Goal: Information Seeking & Learning: Learn about a topic

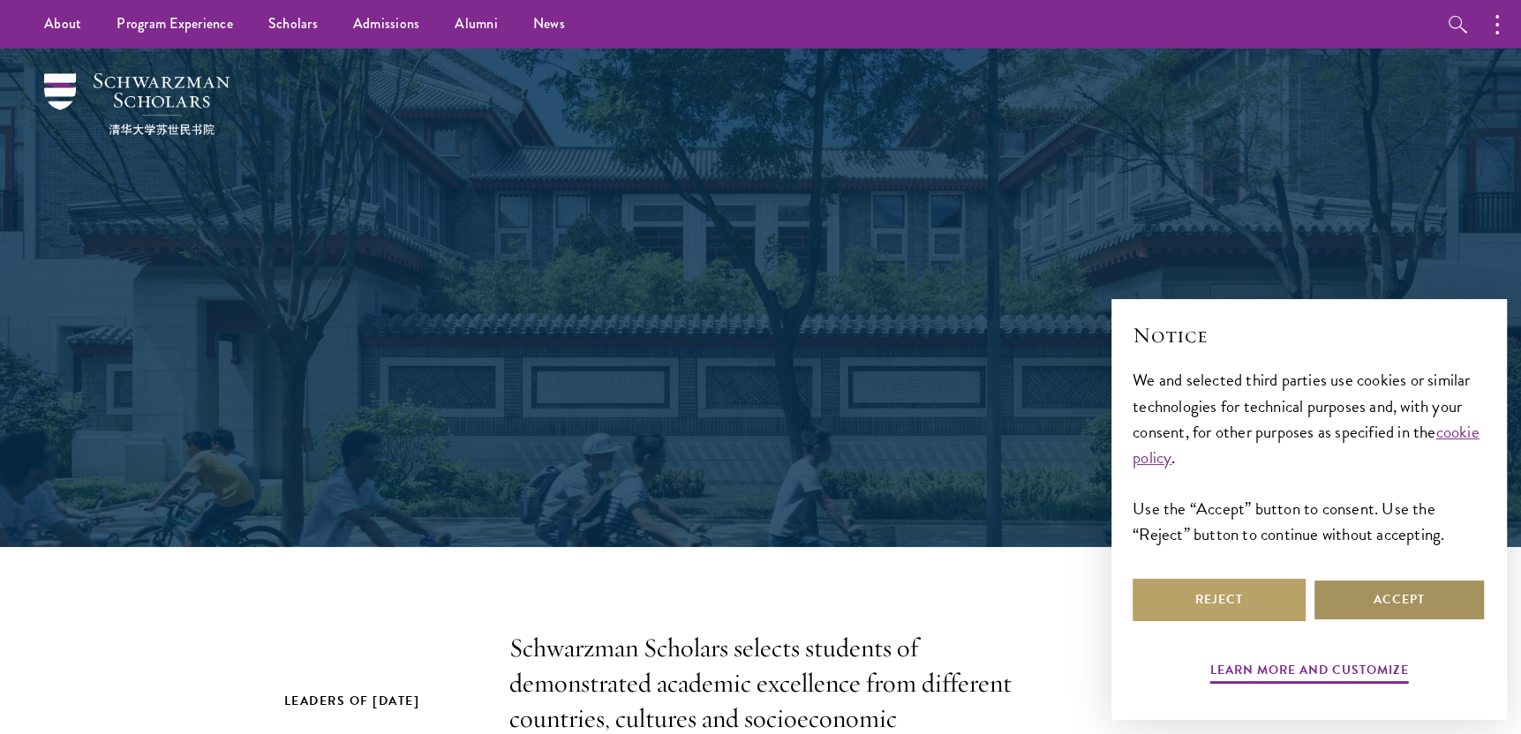
click at [1456, 605] on button "Accept" at bounding box center [1399, 600] width 173 height 42
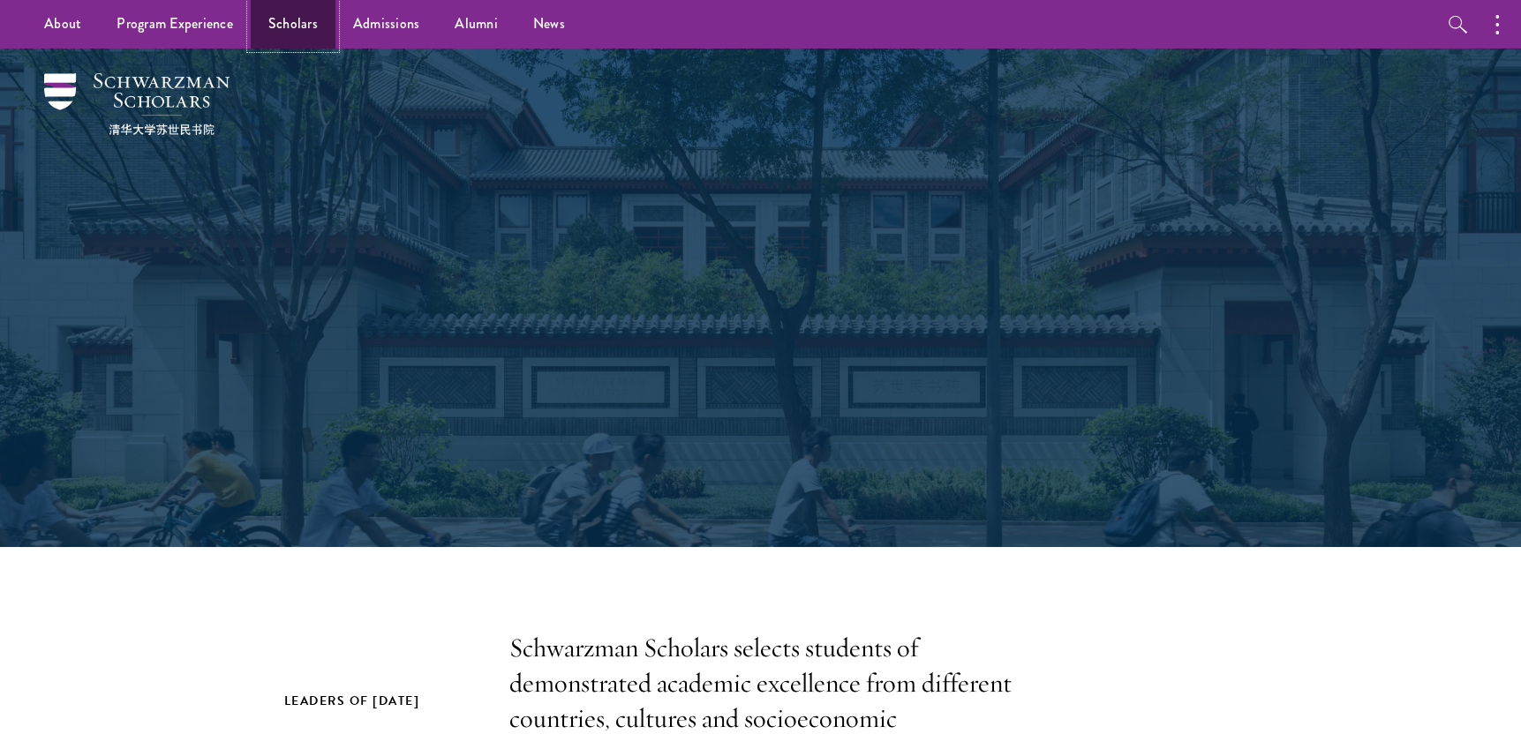
click at [288, 11] on link "Scholars" at bounding box center [293, 24] width 85 height 49
click at [306, 33] on link "Scholars" at bounding box center [293, 24] width 85 height 49
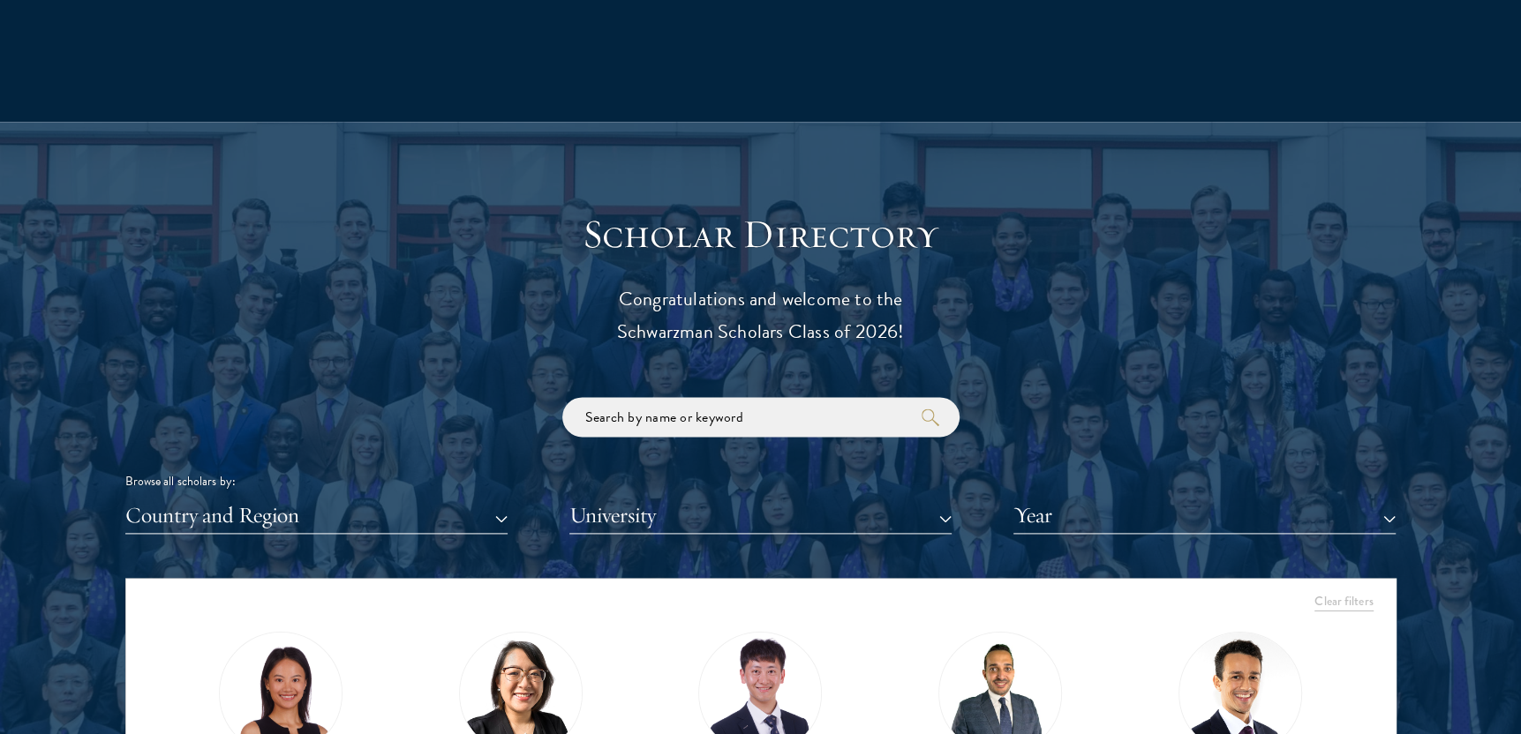
scroll to position [2119, 0]
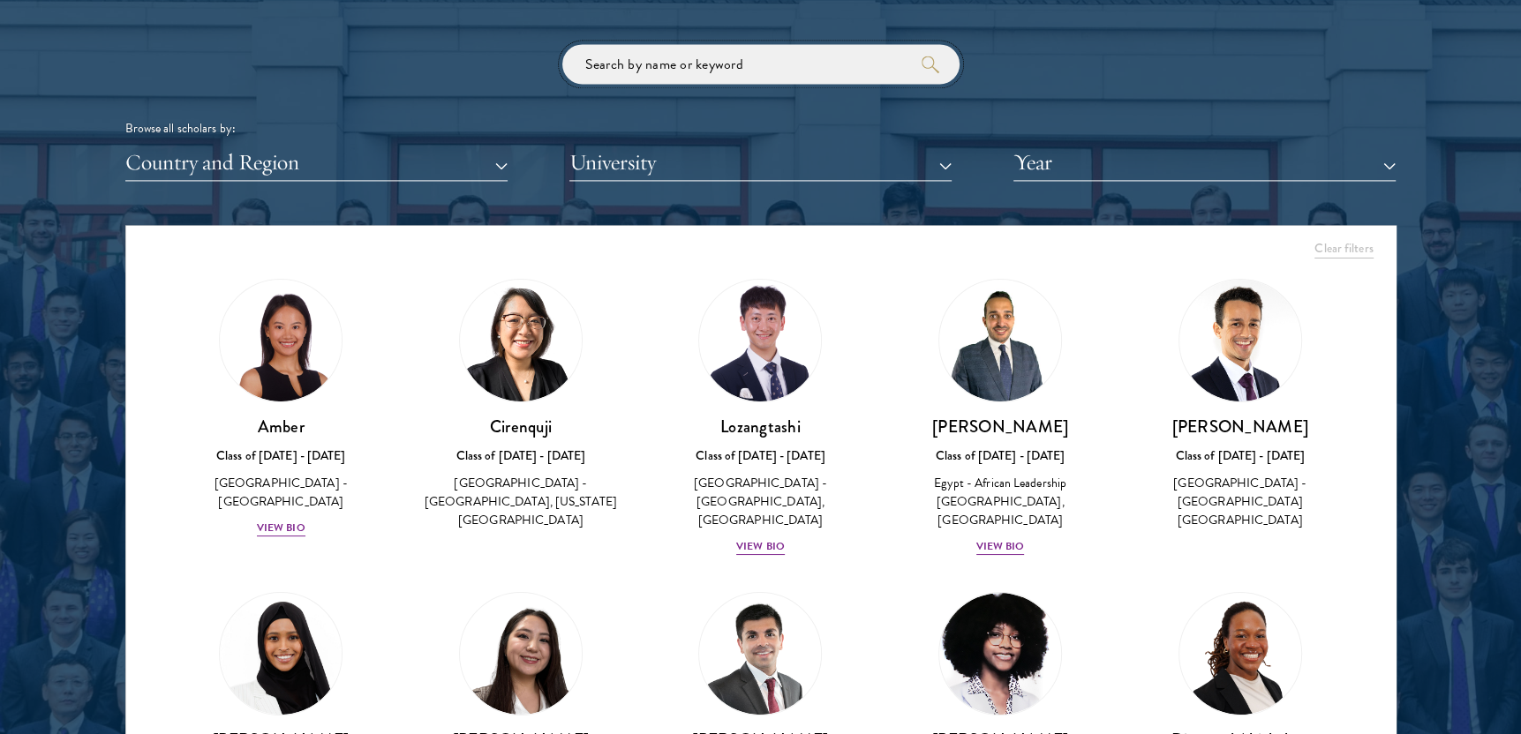
click at [623, 50] on input "search" at bounding box center [760, 64] width 397 height 40
type input "tianxin"
click at [922, 56] on button "submit" at bounding box center [931, 65] width 18 height 18
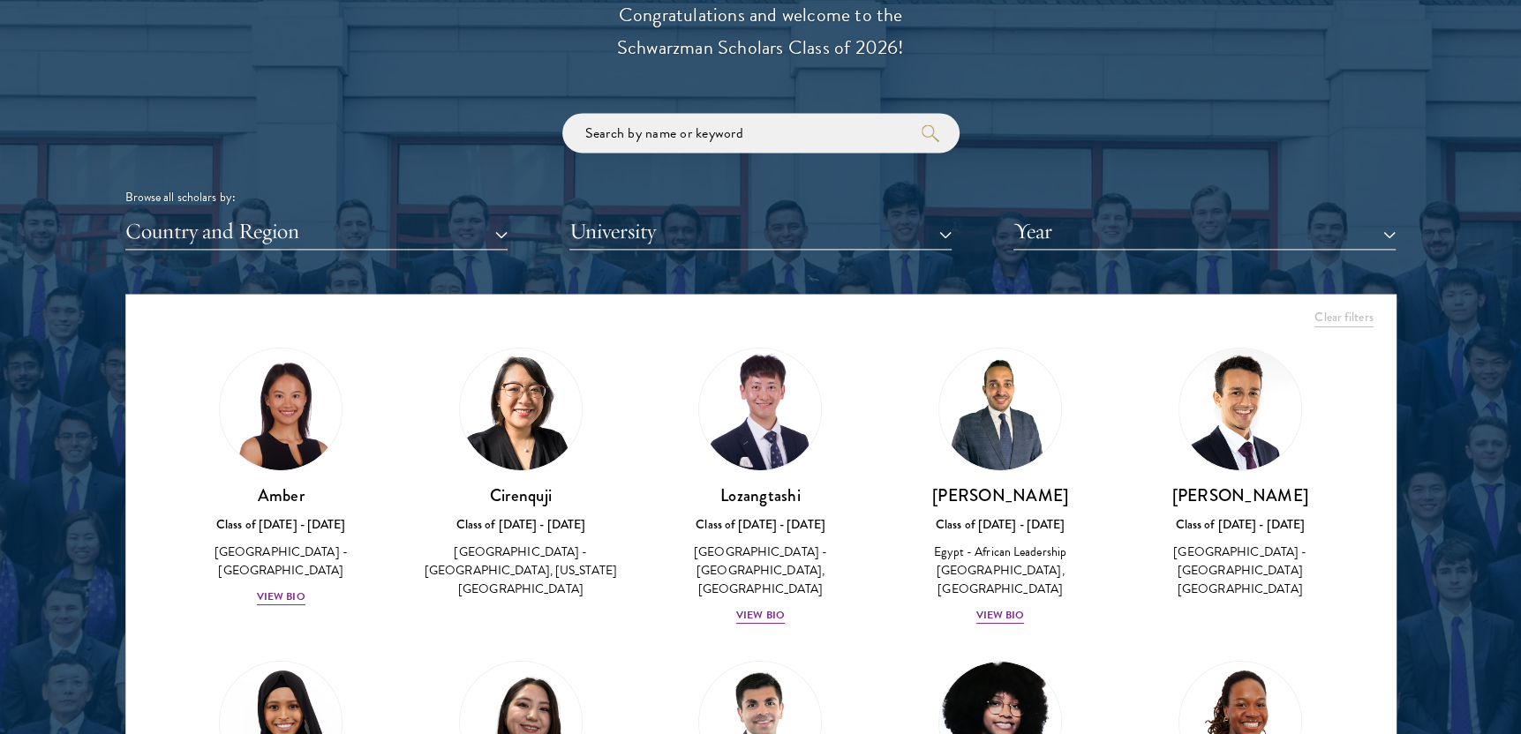
scroll to position [2119, 0]
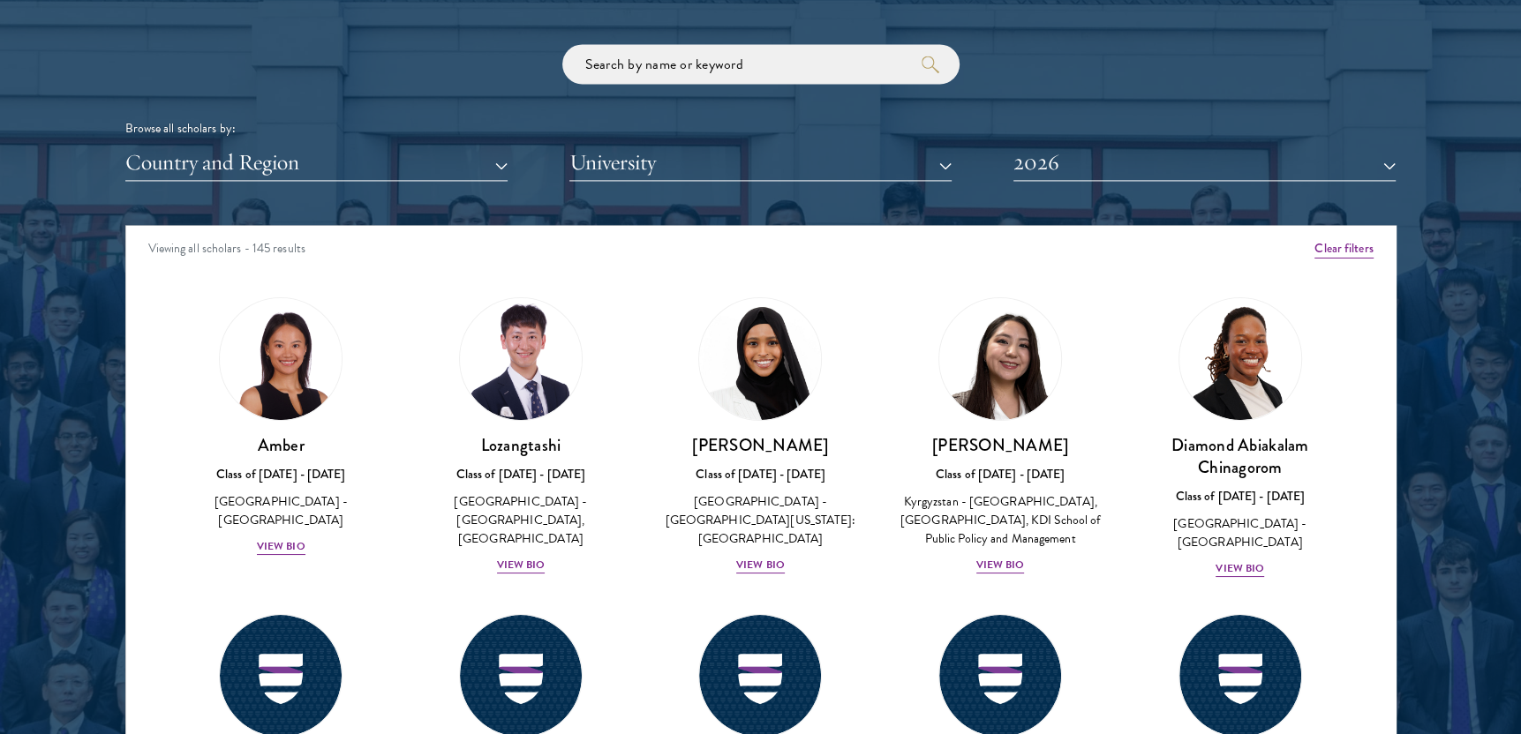
scroll to position [2118, 0]
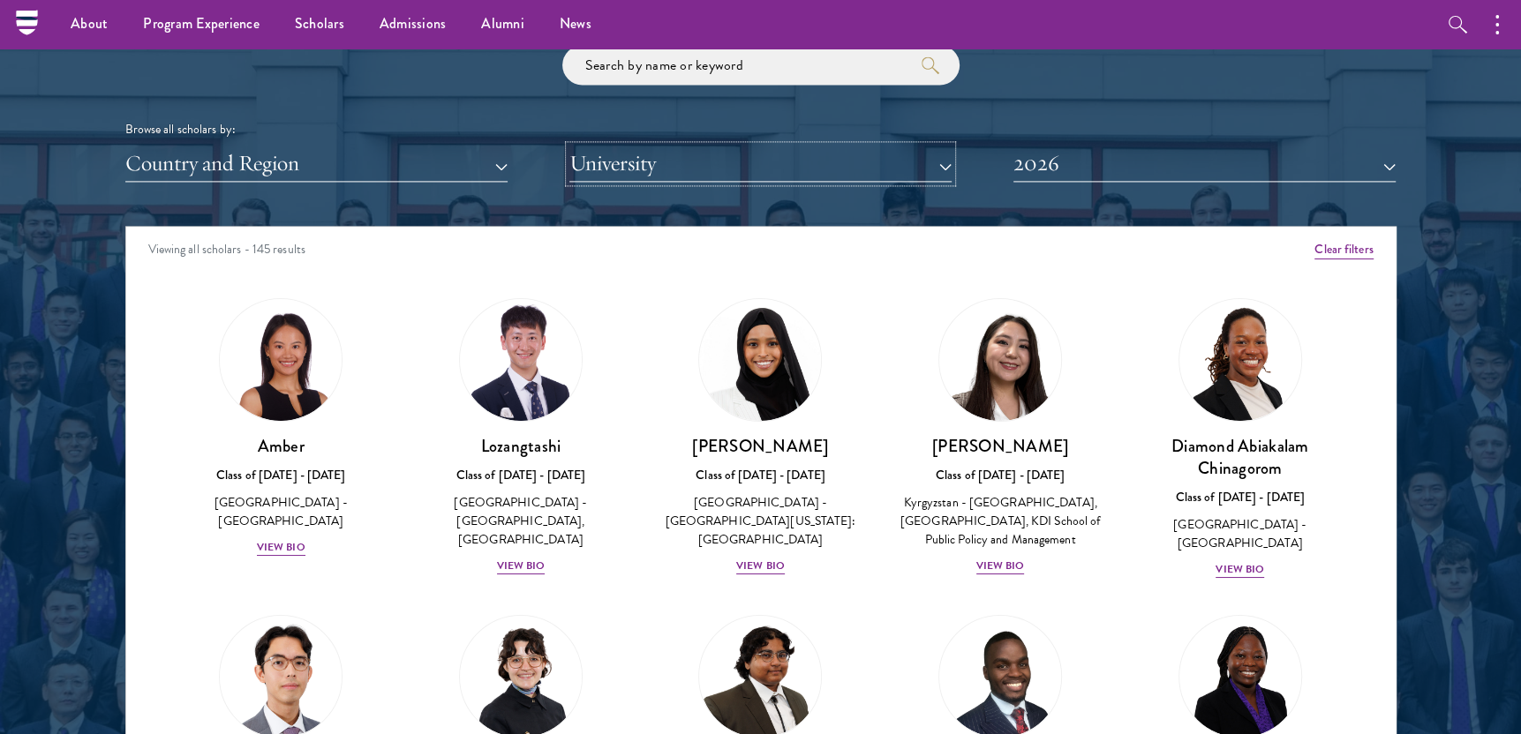
click at [659, 166] on button "University" at bounding box center [760, 164] width 382 height 36
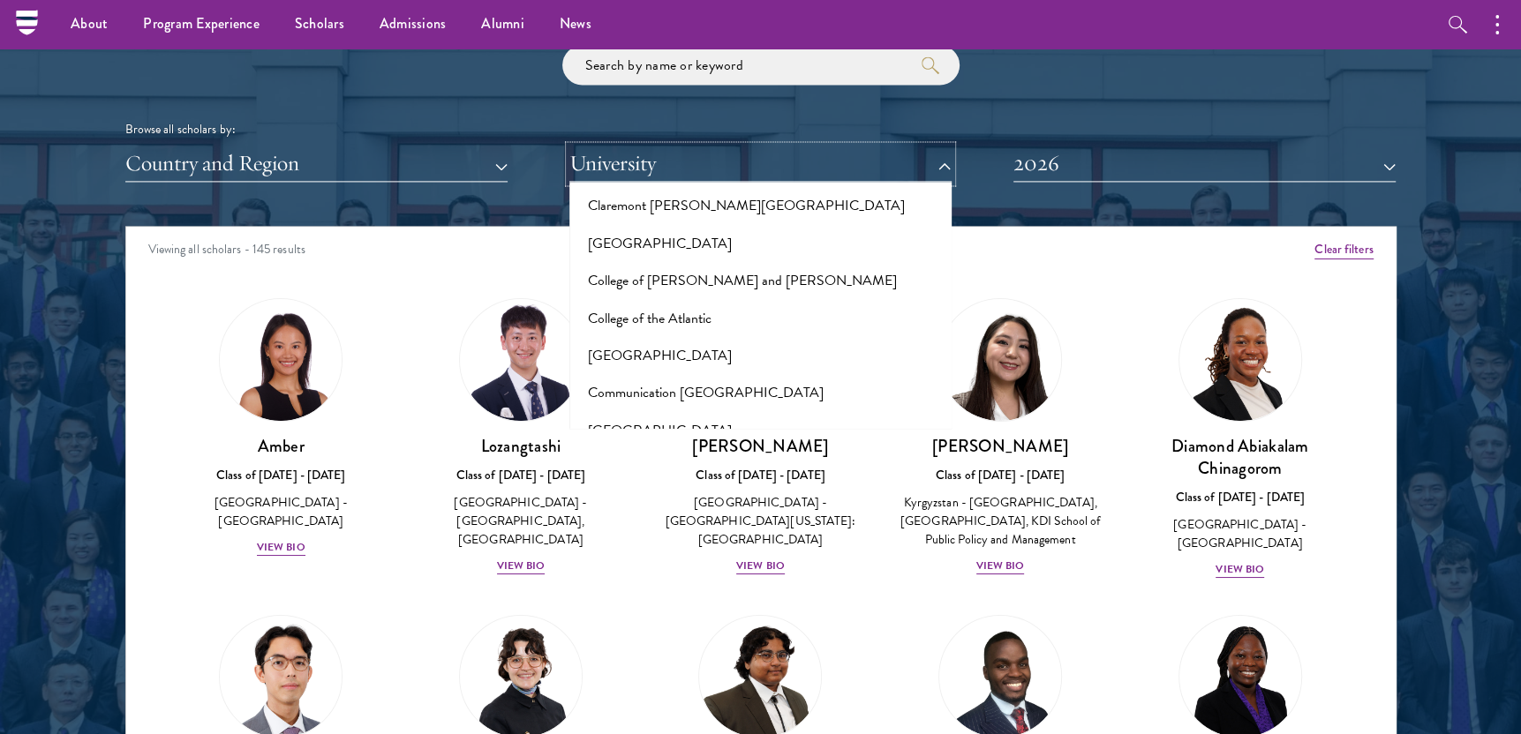
scroll to position [2472, 0]
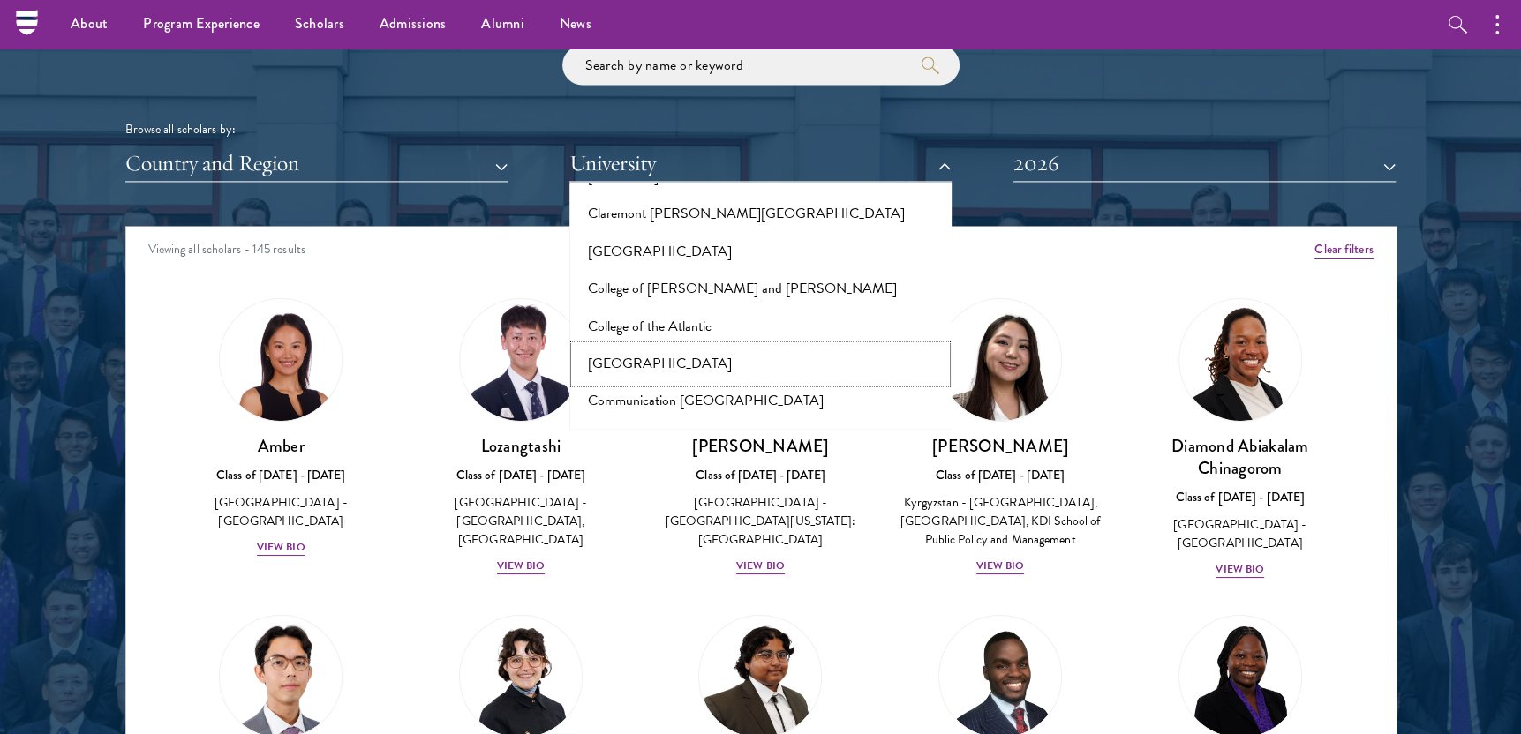
click at [712, 345] on button "[GEOGRAPHIC_DATA]" at bounding box center [761, 363] width 372 height 37
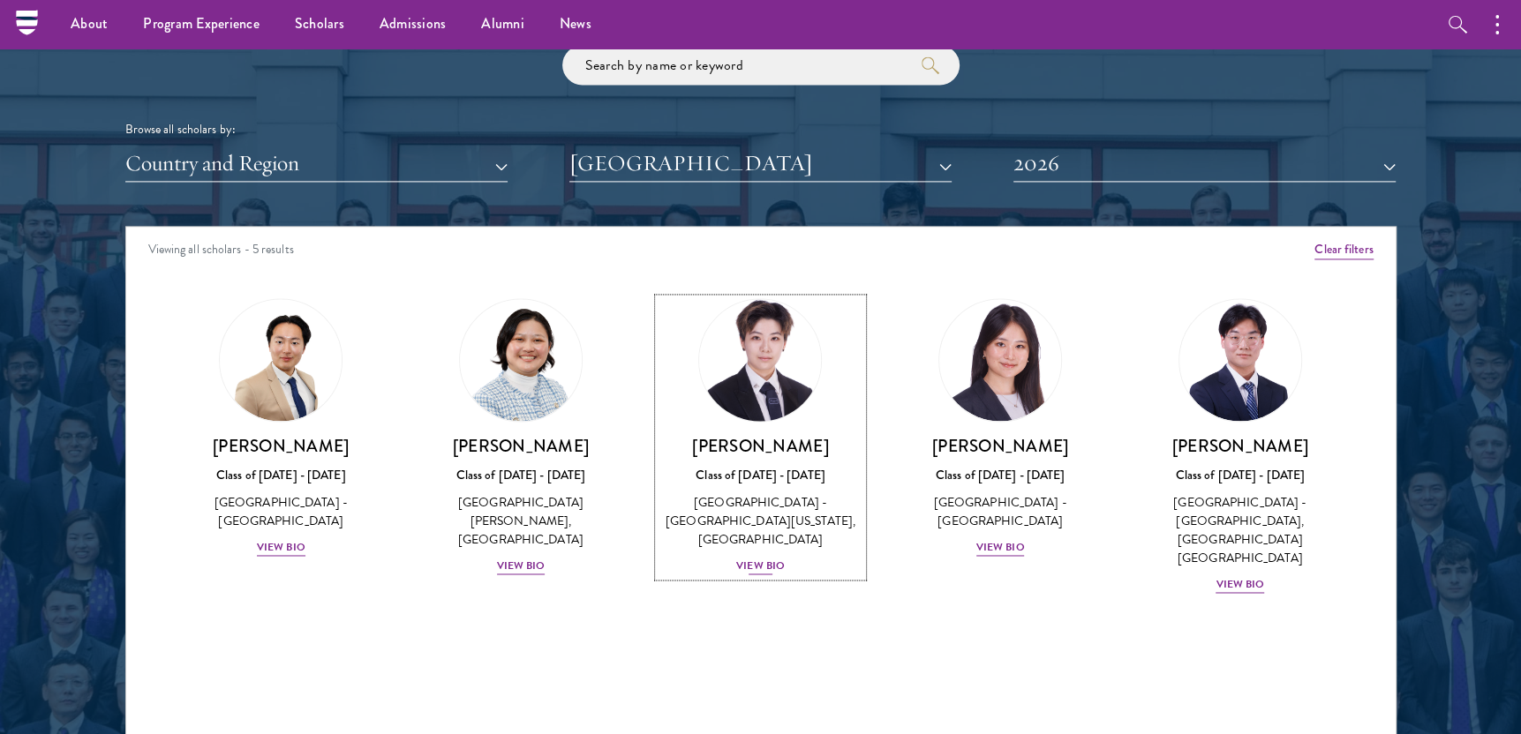
click at [774, 558] on div "View Bio" at bounding box center [760, 566] width 49 height 17
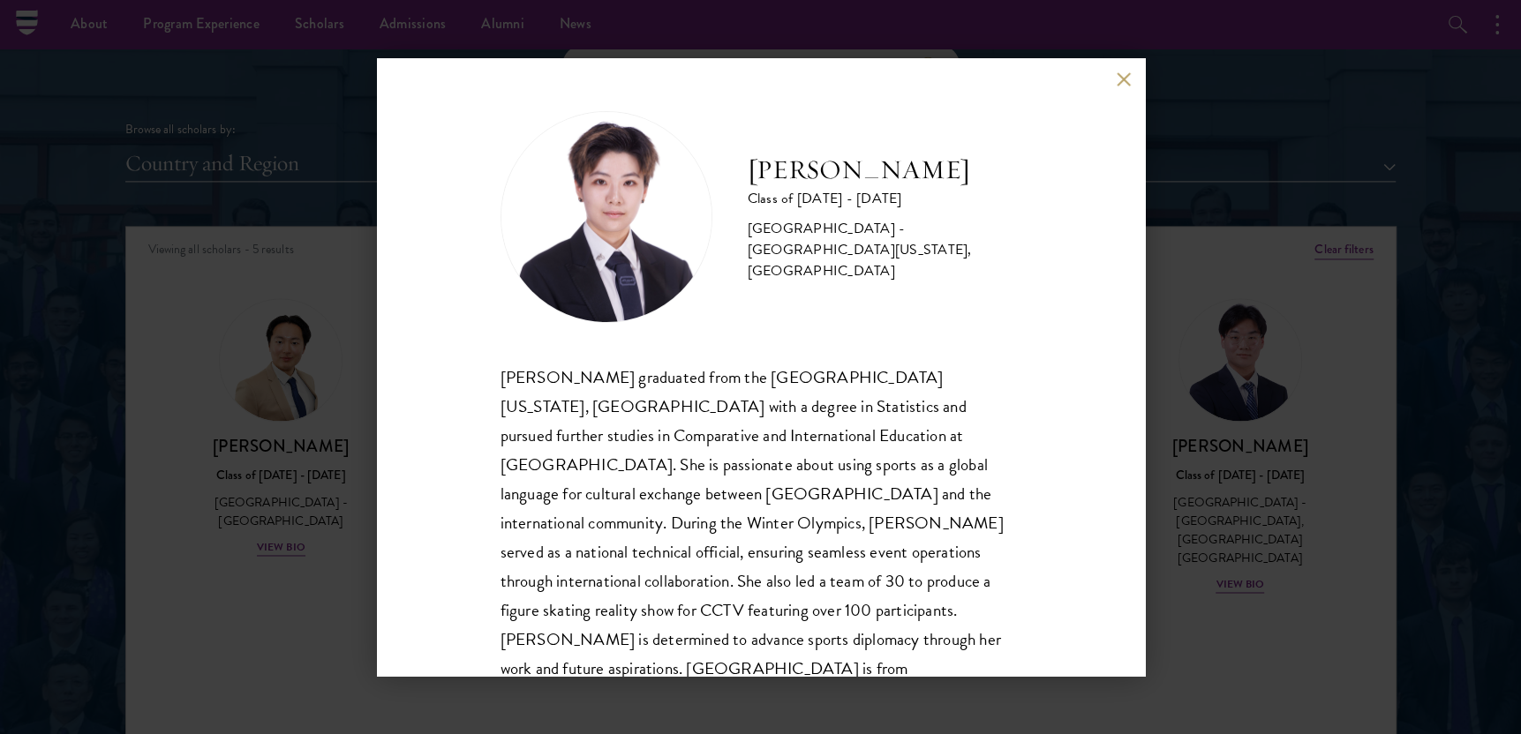
scroll to position [31, 0]
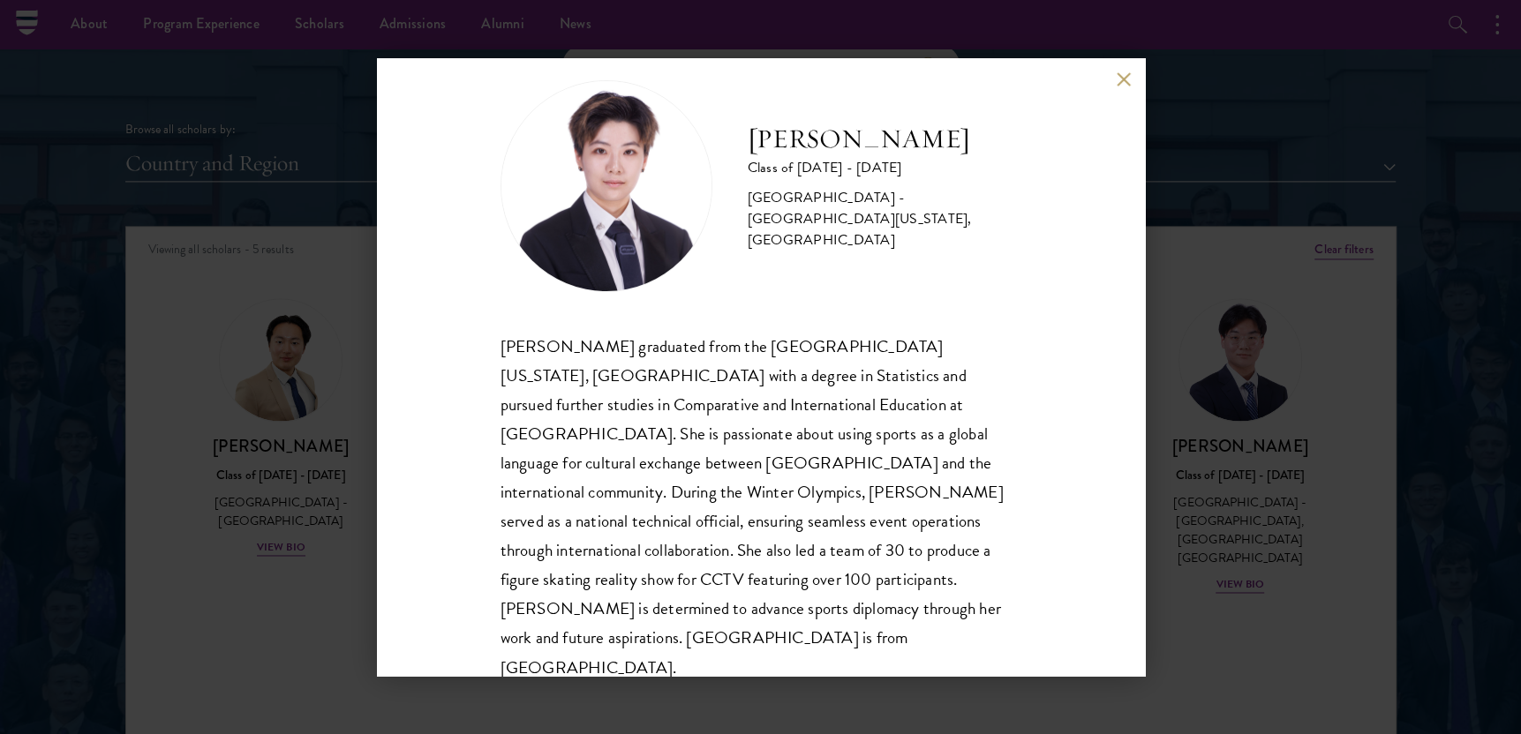
click at [1125, 77] on button at bounding box center [1124, 79] width 15 height 15
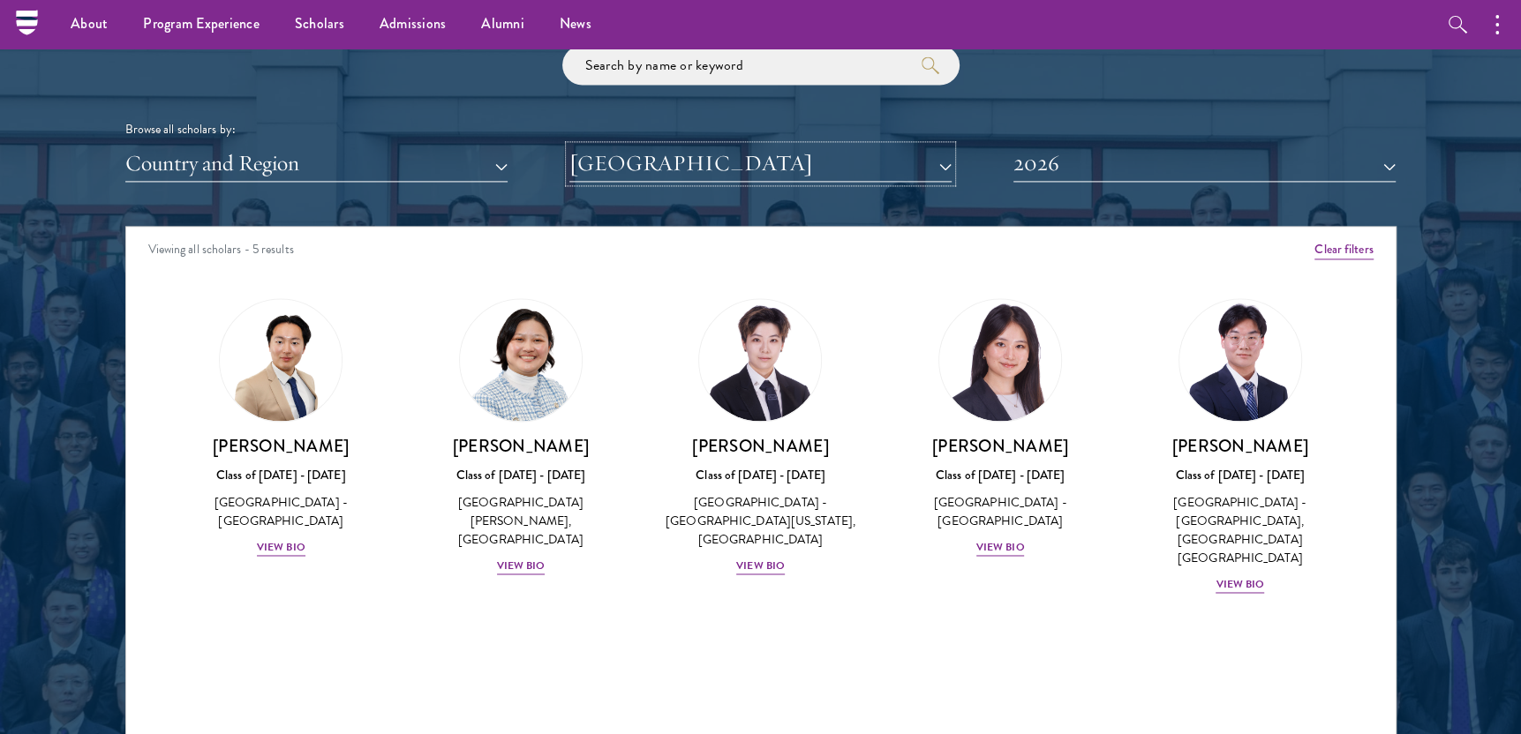
click at [861, 169] on button "Columbia University" at bounding box center [760, 164] width 382 height 36
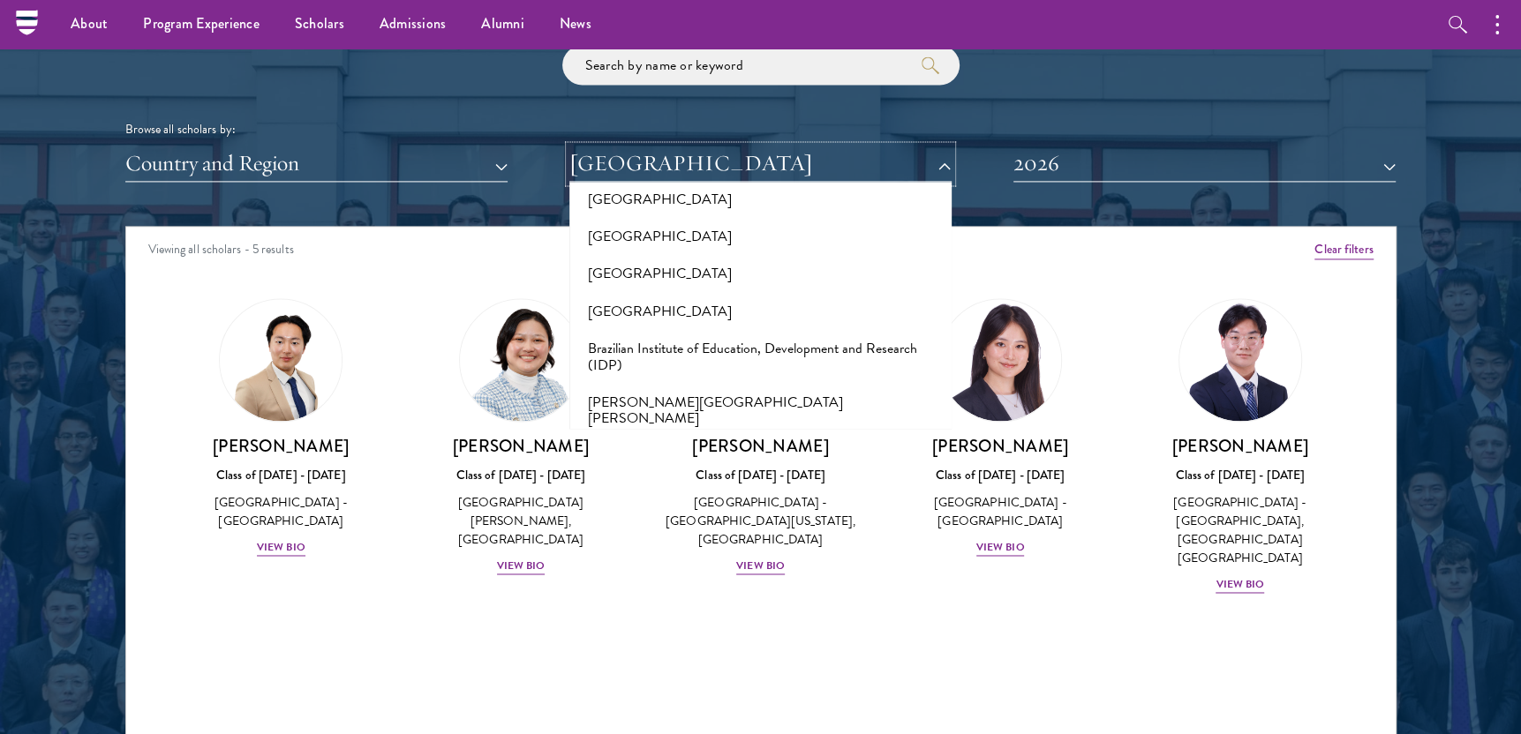
scroll to position [1501, 0]
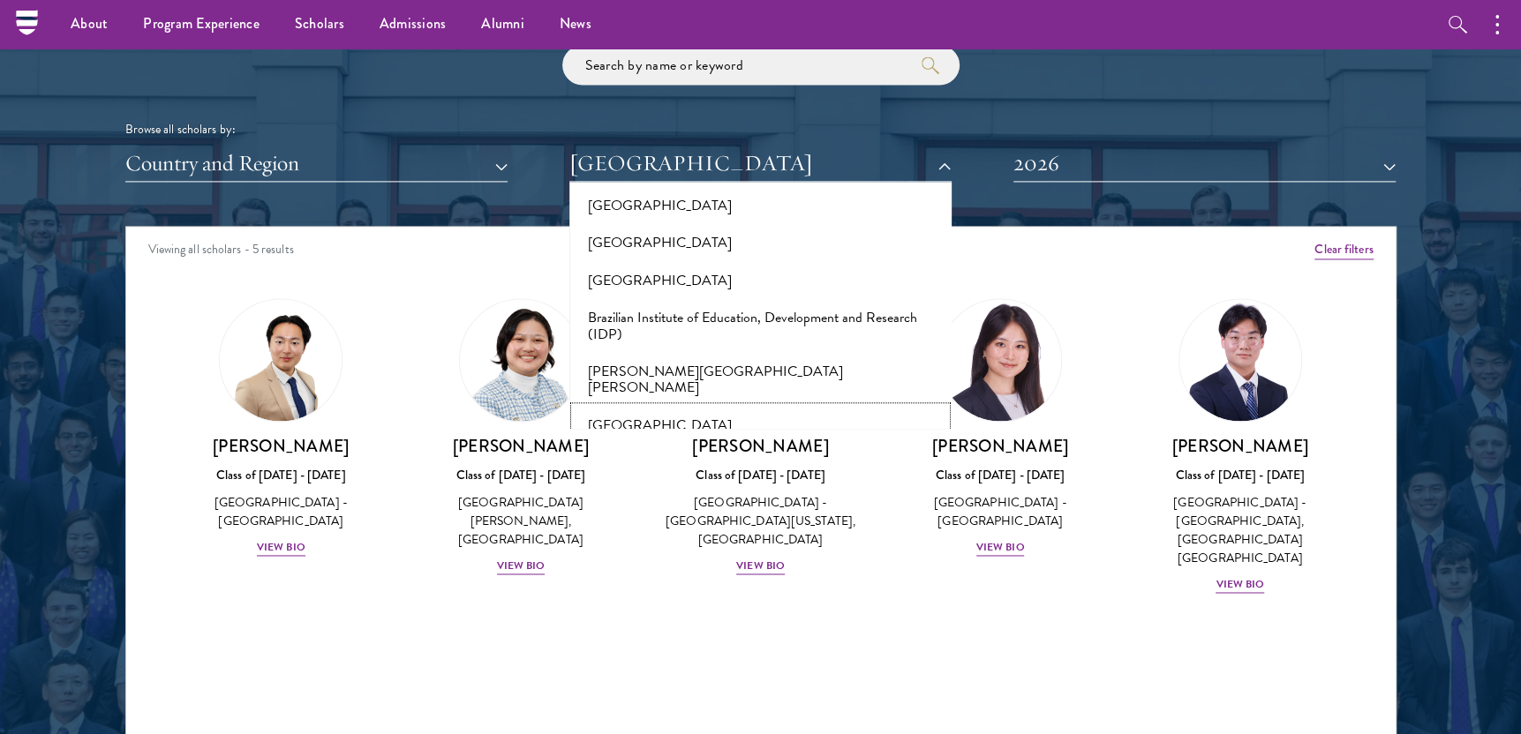
click at [734, 407] on button "Brown University" at bounding box center [761, 425] width 372 height 37
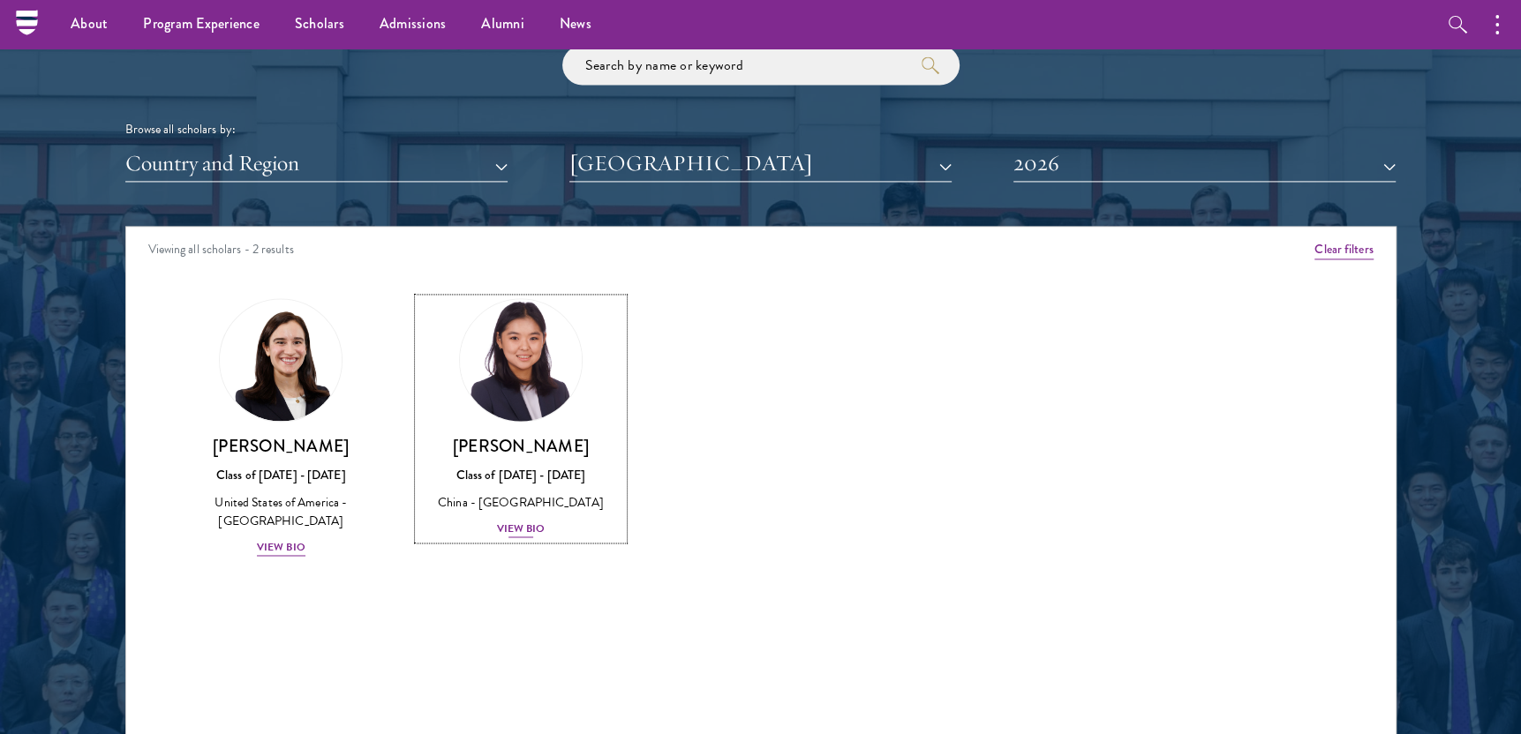
click at [532, 532] on div "View Bio" at bounding box center [521, 529] width 49 height 17
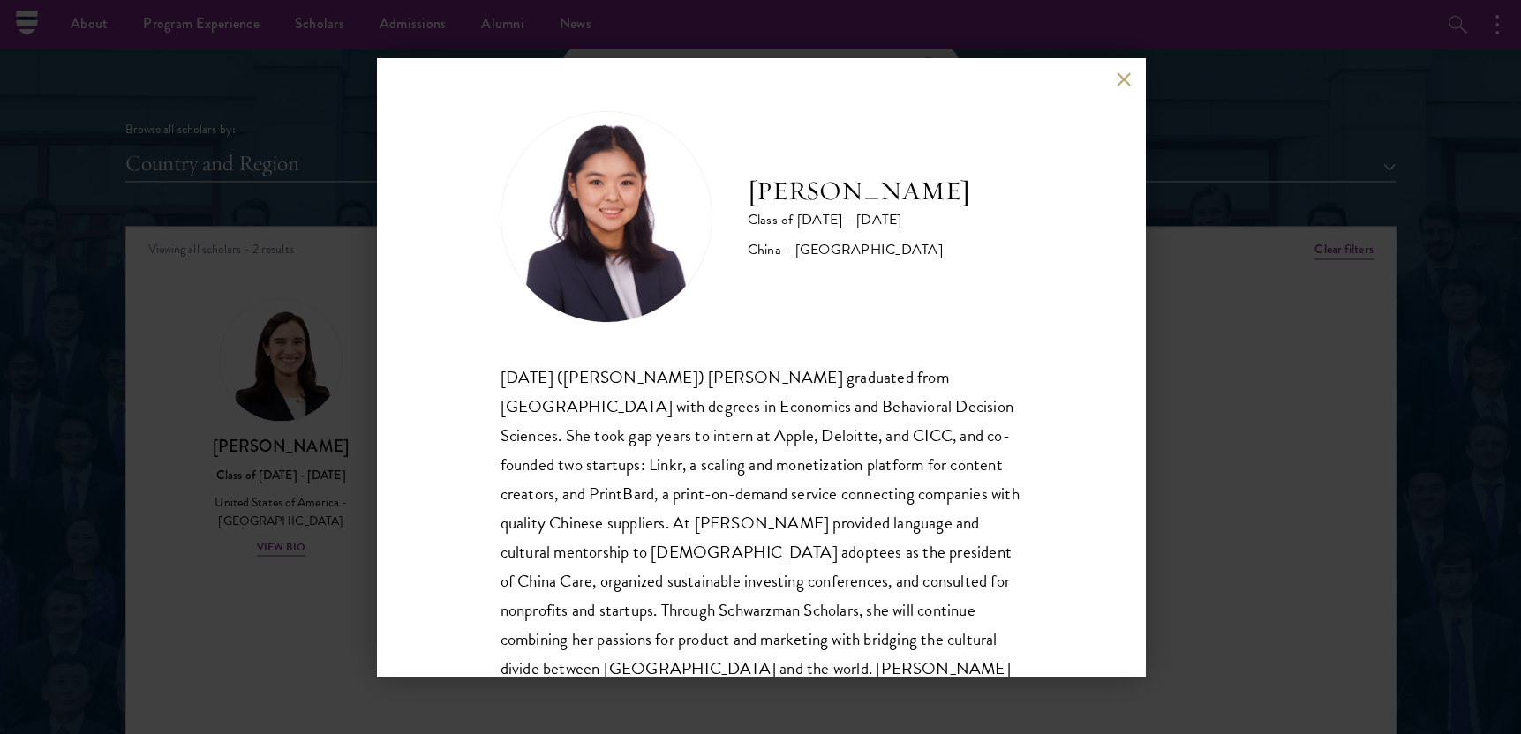
click at [1103, 83] on div "Jing Jing Yang Class of 2025 - 2026 China - Brown University Xiaohan (Jing Jing…" at bounding box center [761, 367] width 768 height 618
click at [1120, 79] on button at bounding box center [1124, 79] width 15 height 15
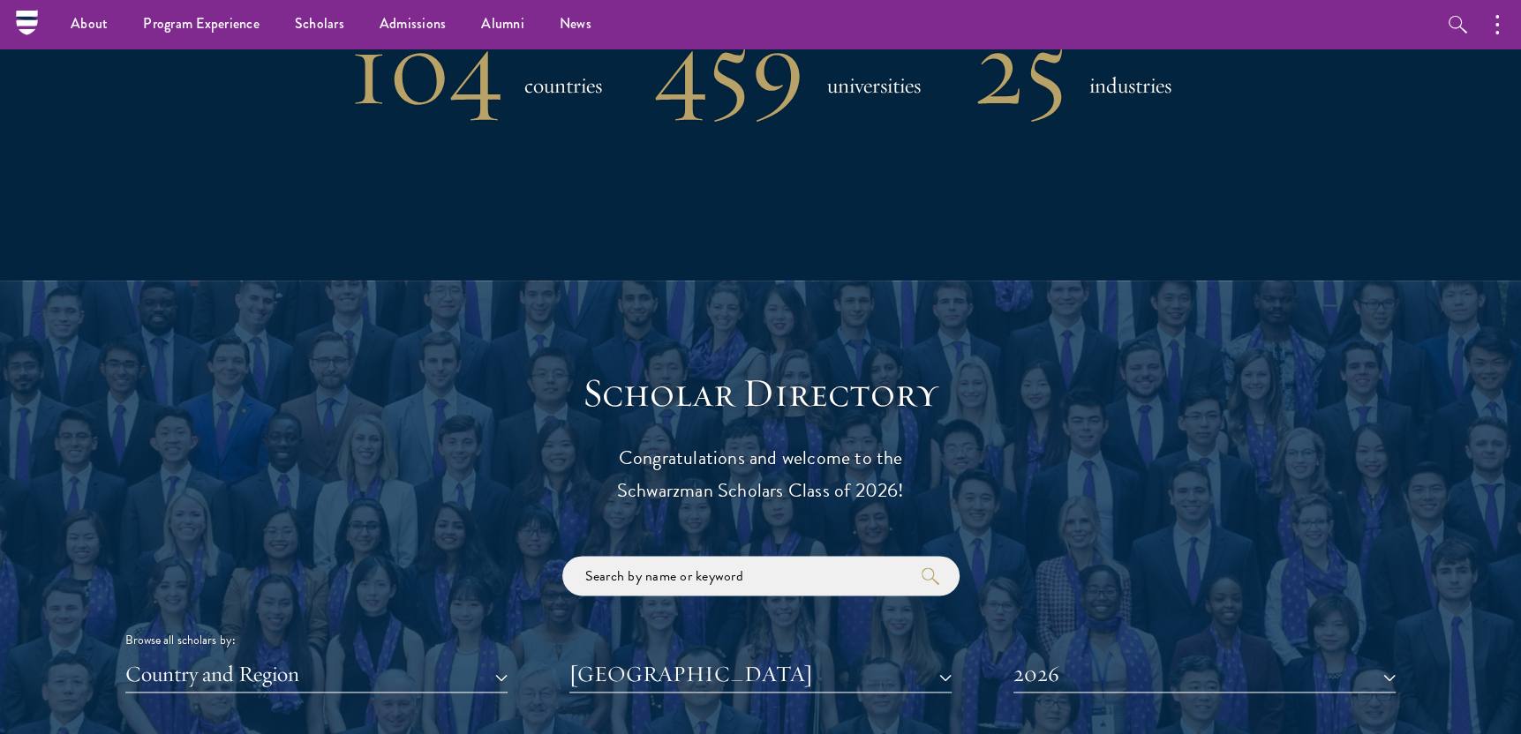
scroll to position [1588, 0]
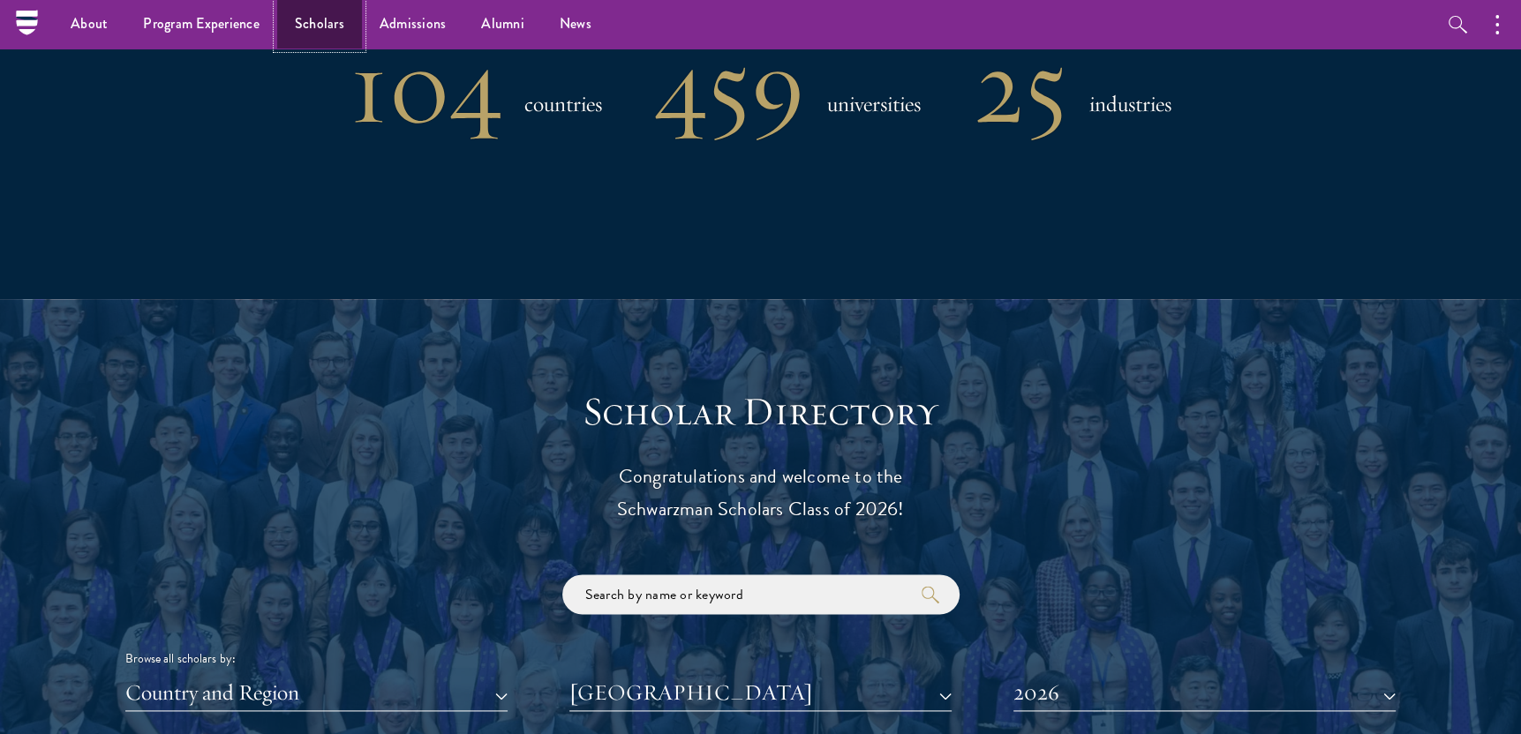
click at [336, 22] on link "Scholars" at bounding box center [319, 24] width 85 height 49
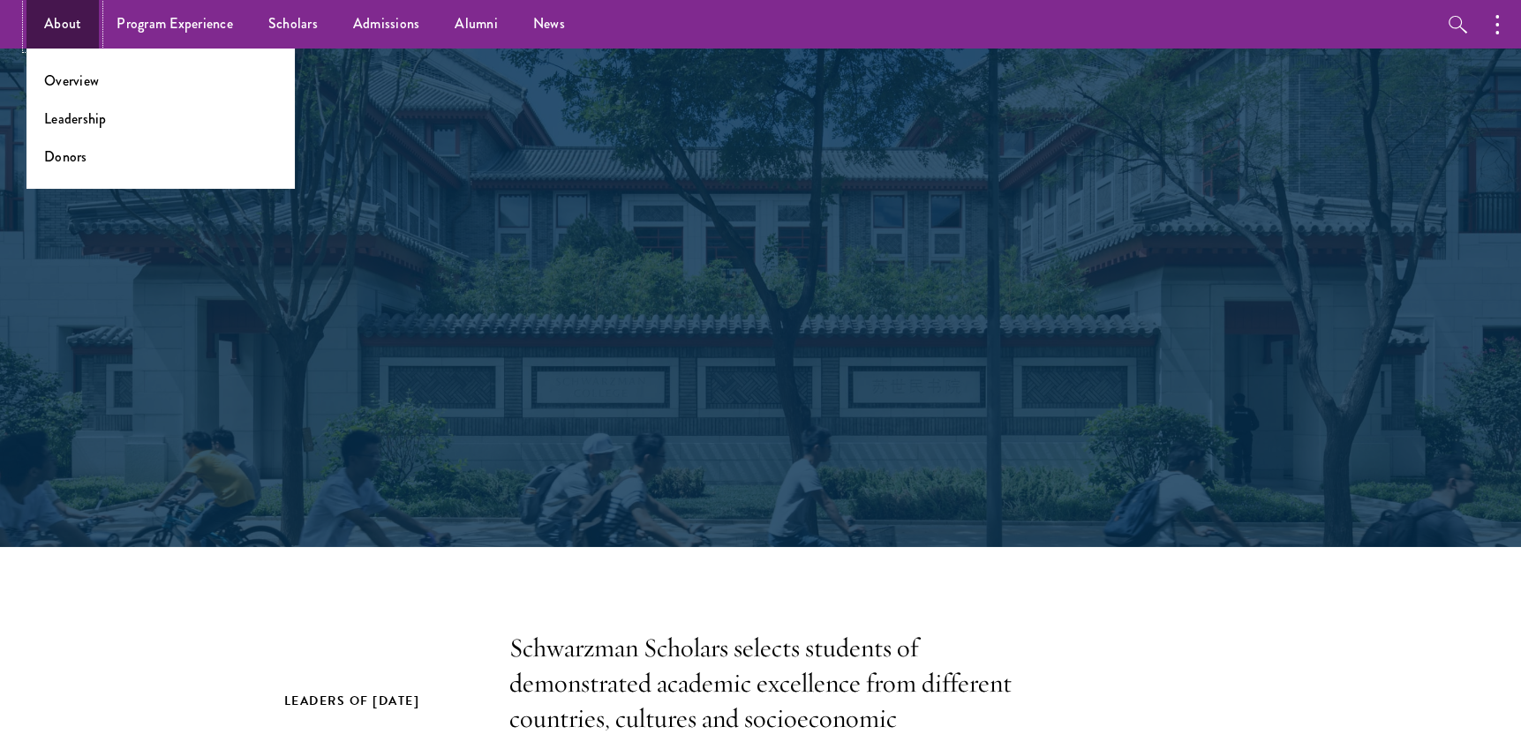
click at [64, 31] on link "About" at bounding box center [62, 24] width 72 height 49
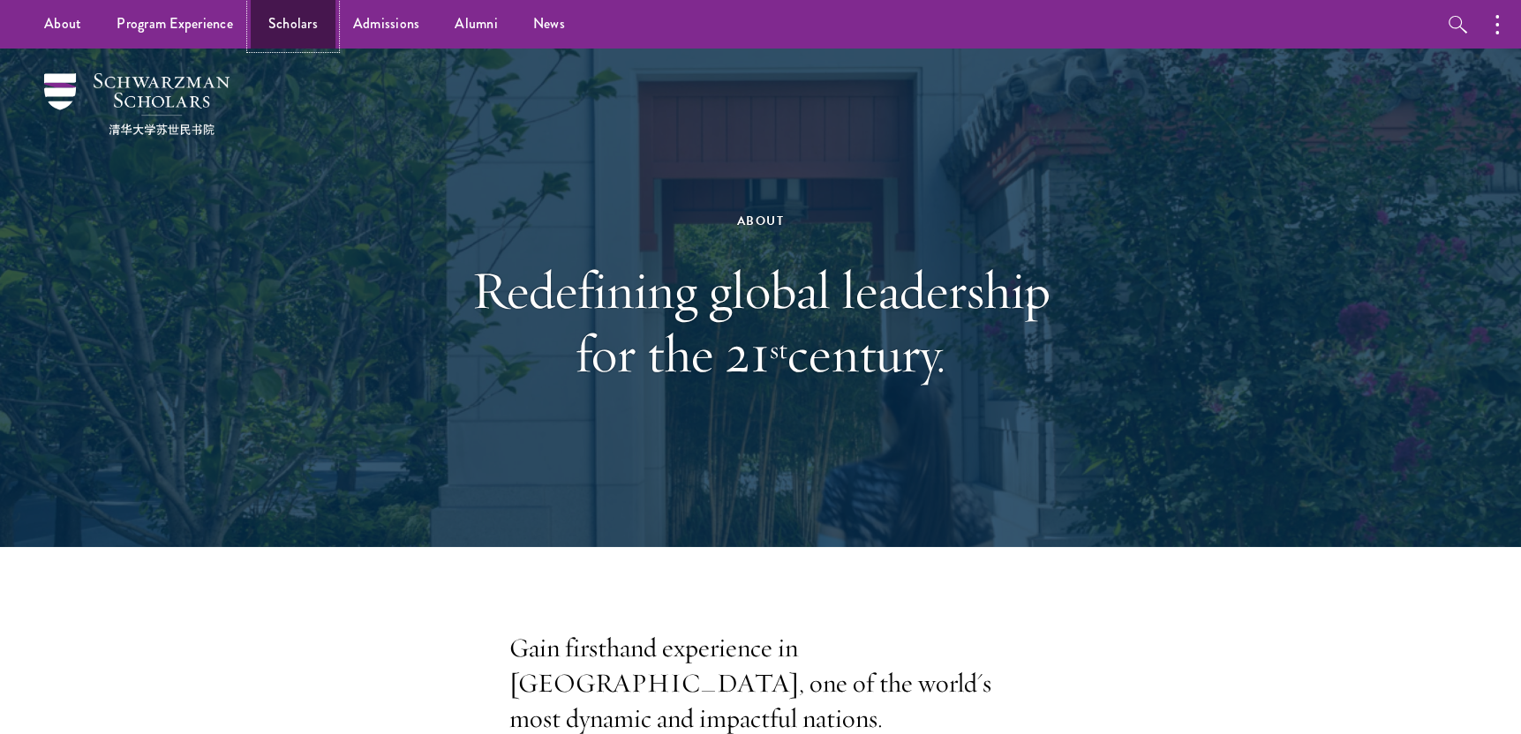
click at [286, 27] on link "Scholars" at bounding box center [293, 24] width 85 height 49
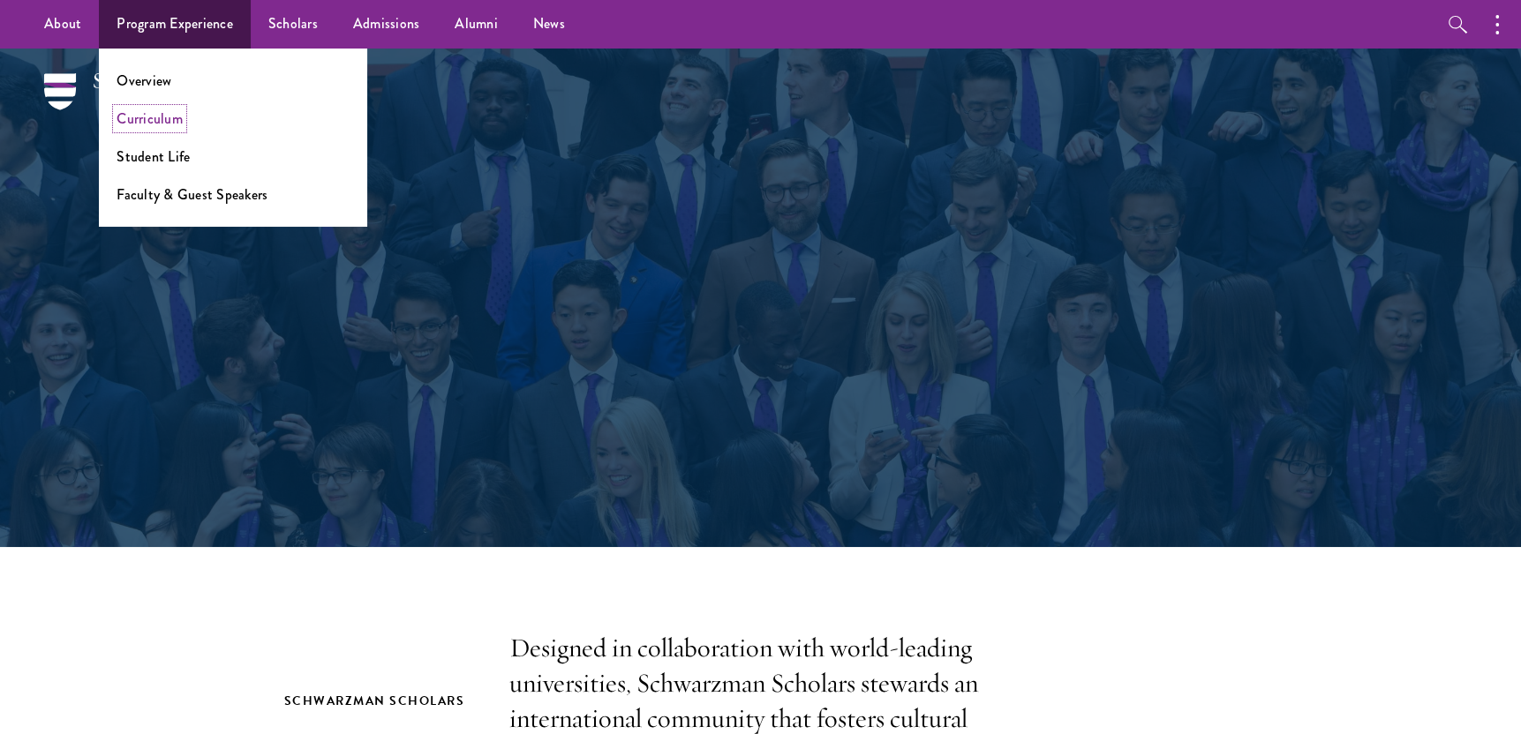
click at [162, 121] on link "Curriculum" at bounding box center [150, 119] width 66 height 20
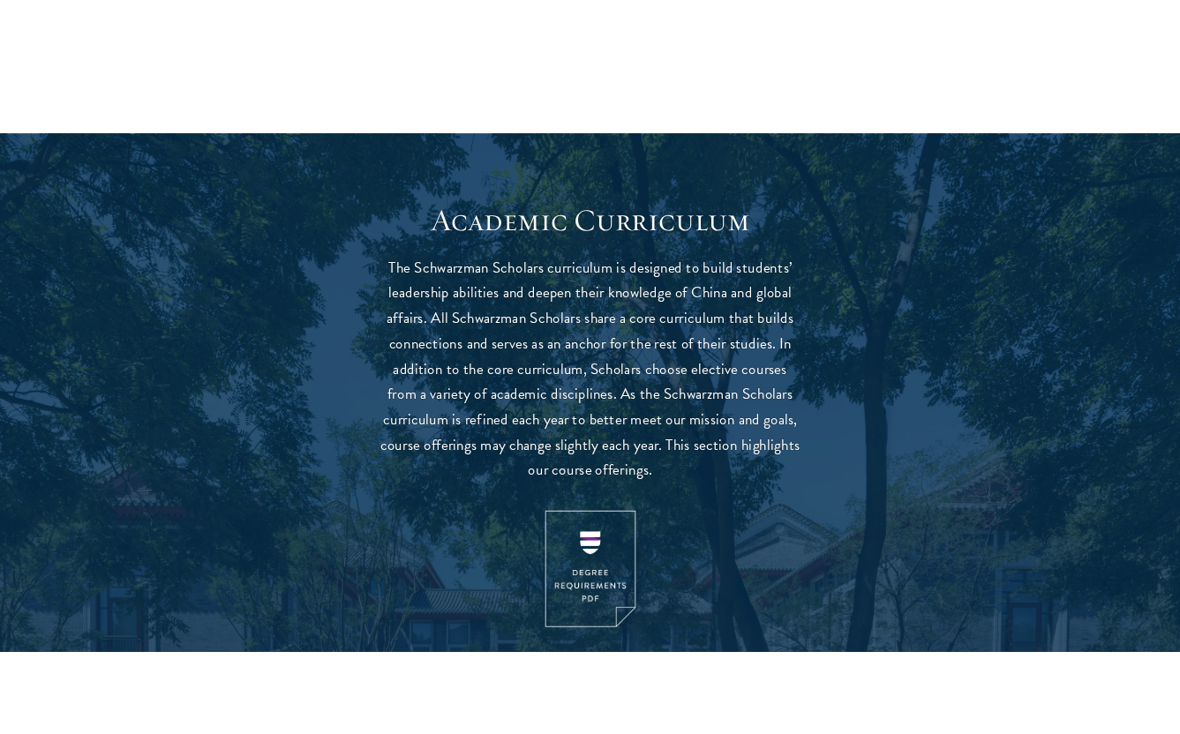
scroll to position [2030, 0]
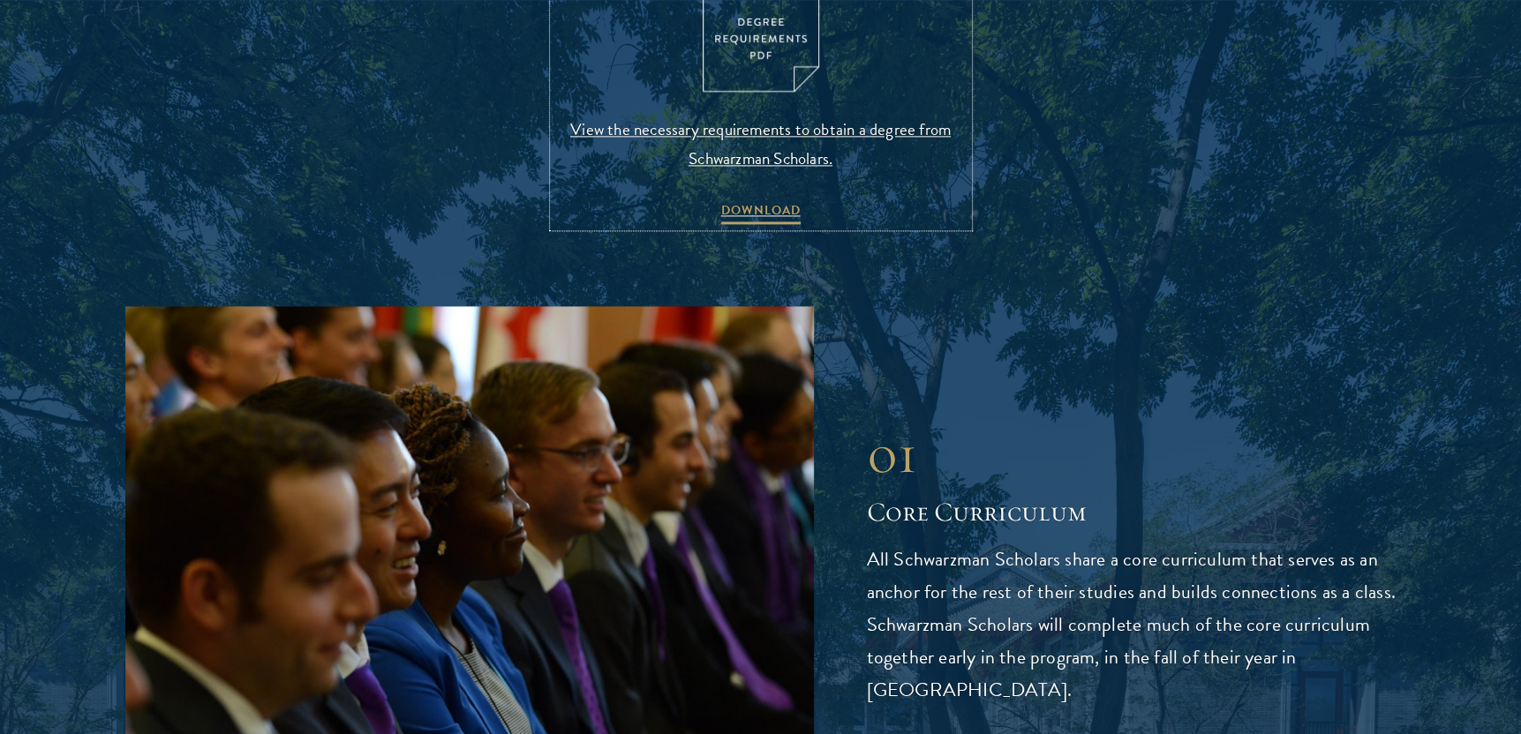
click at [708, 156] on span "View the necessary requirements to obtain a degree from Schwarzman Scholars." at bounding box center [760, 144] width 415 height 58
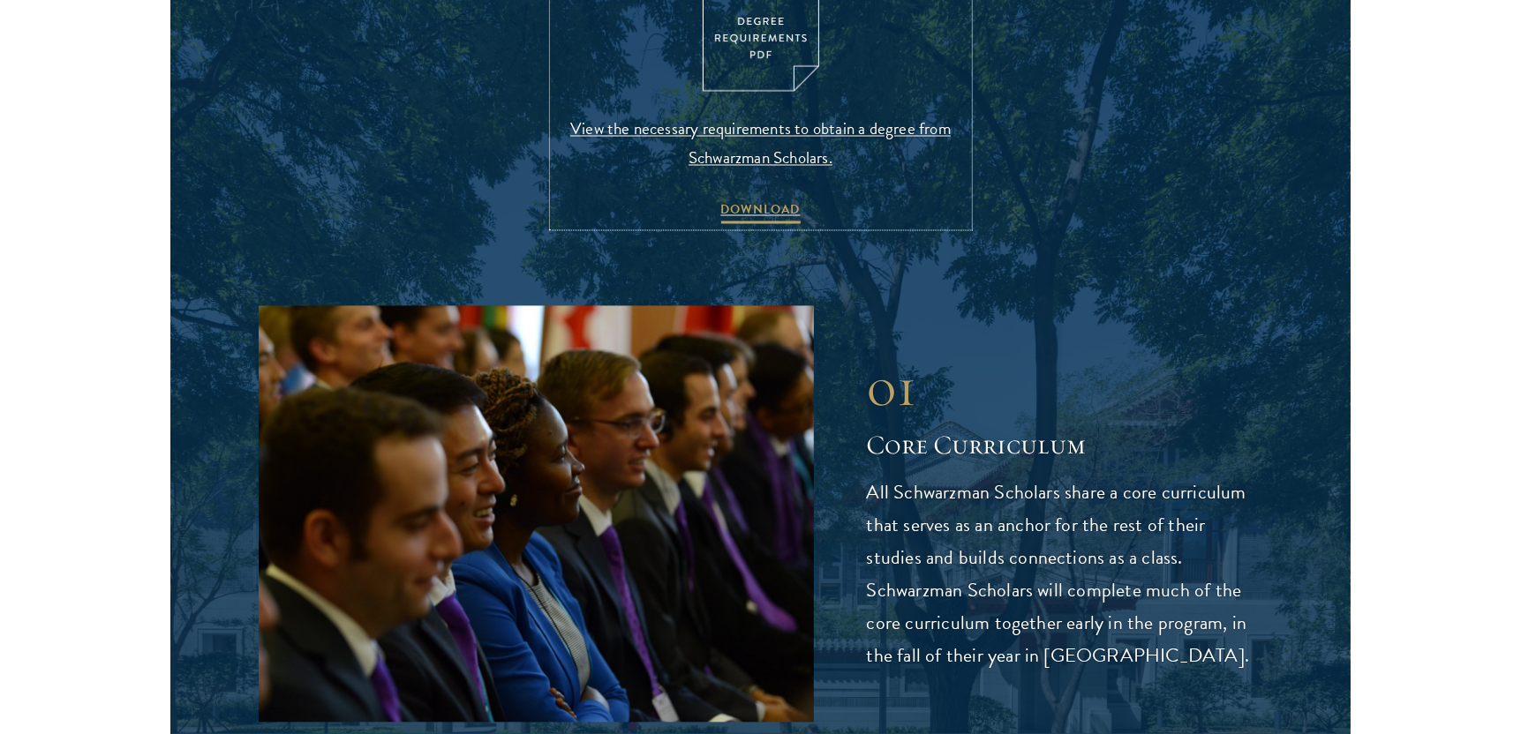
scroll to position [2029, 0]
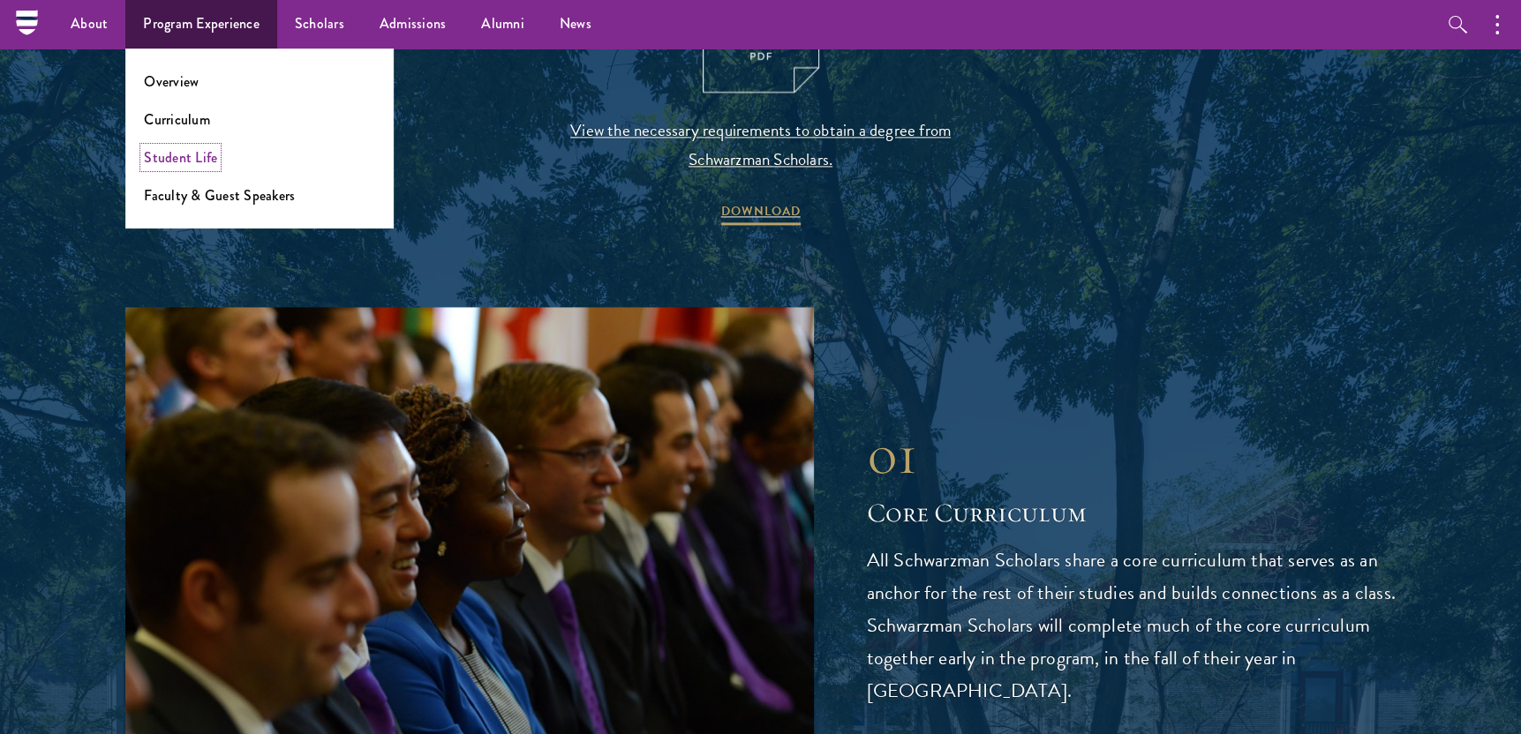
click at [184, 153] on link "Student Life" at bounding box center [180, 157] width 73 height 20
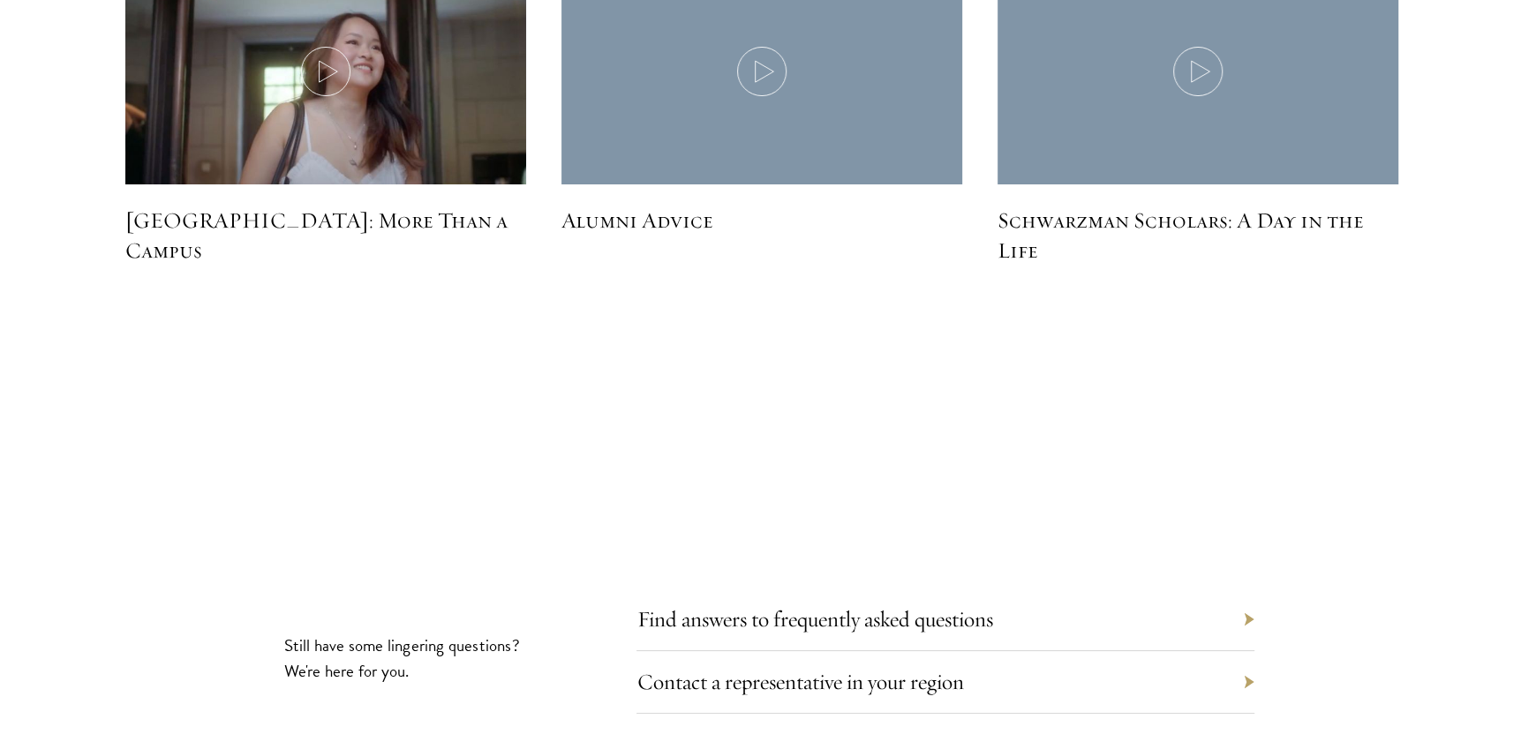
scroll to position [5825, 0]
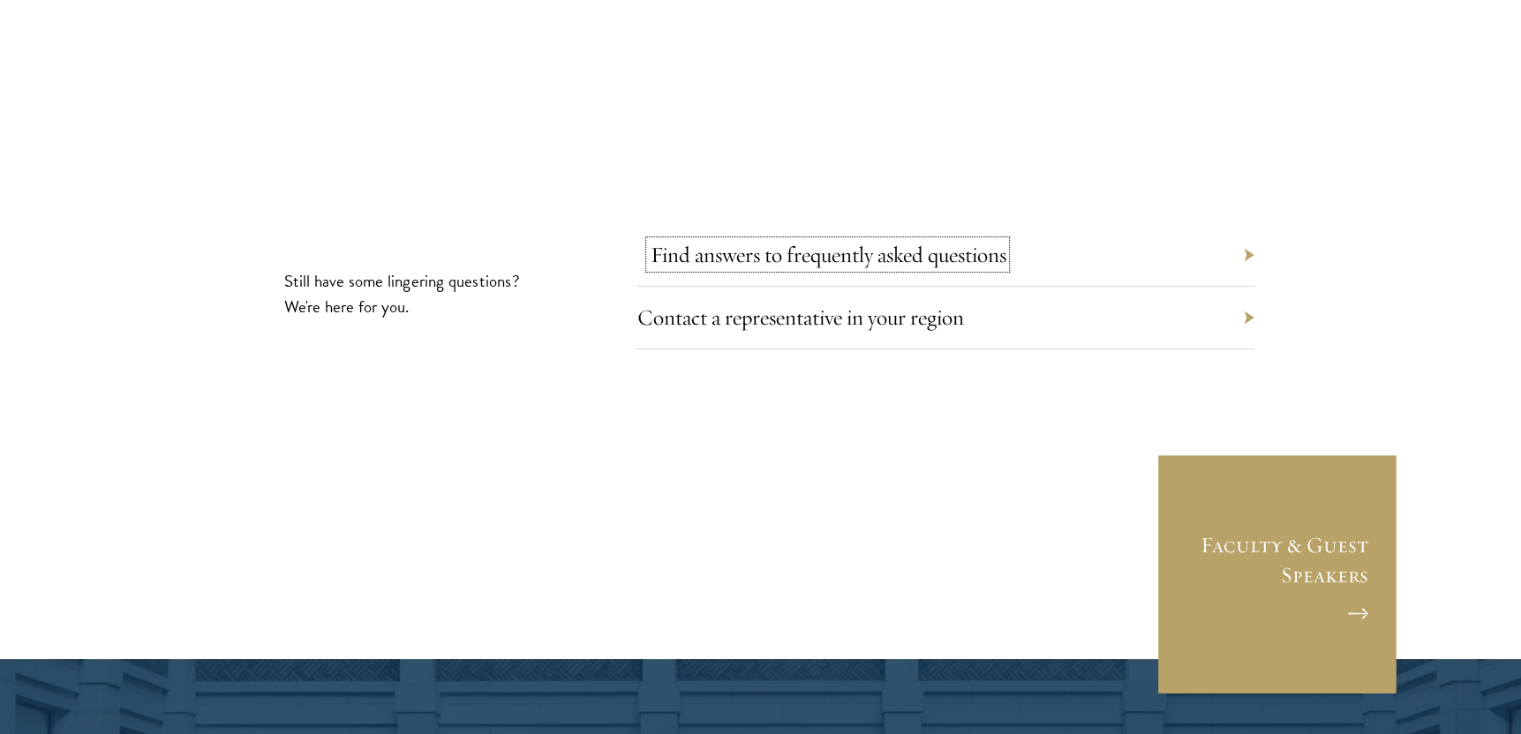
click at [861, 241] on link "Find answers to frequently asked questions" at bounding box center [828, 254] width 356 height 27
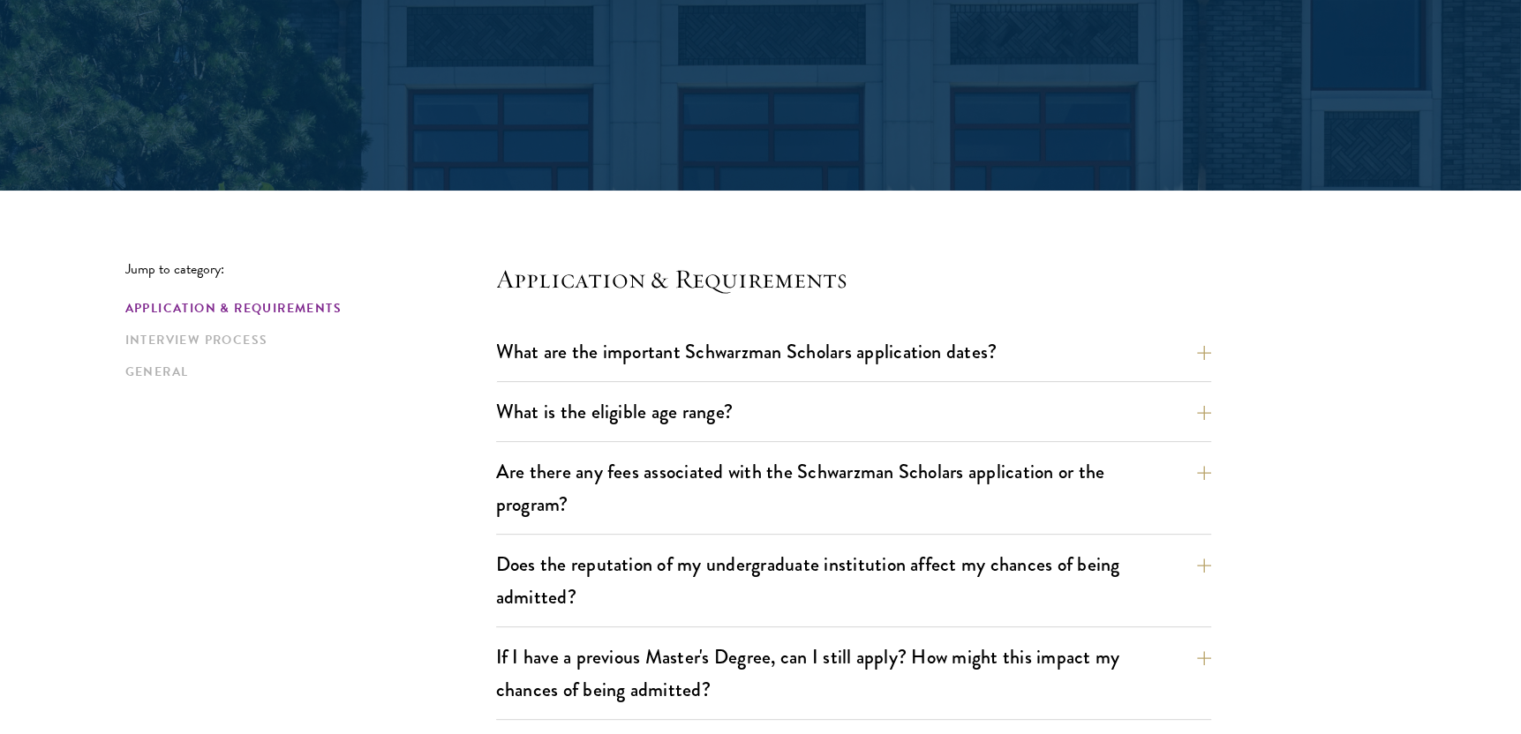
scroll to position [265, 0]
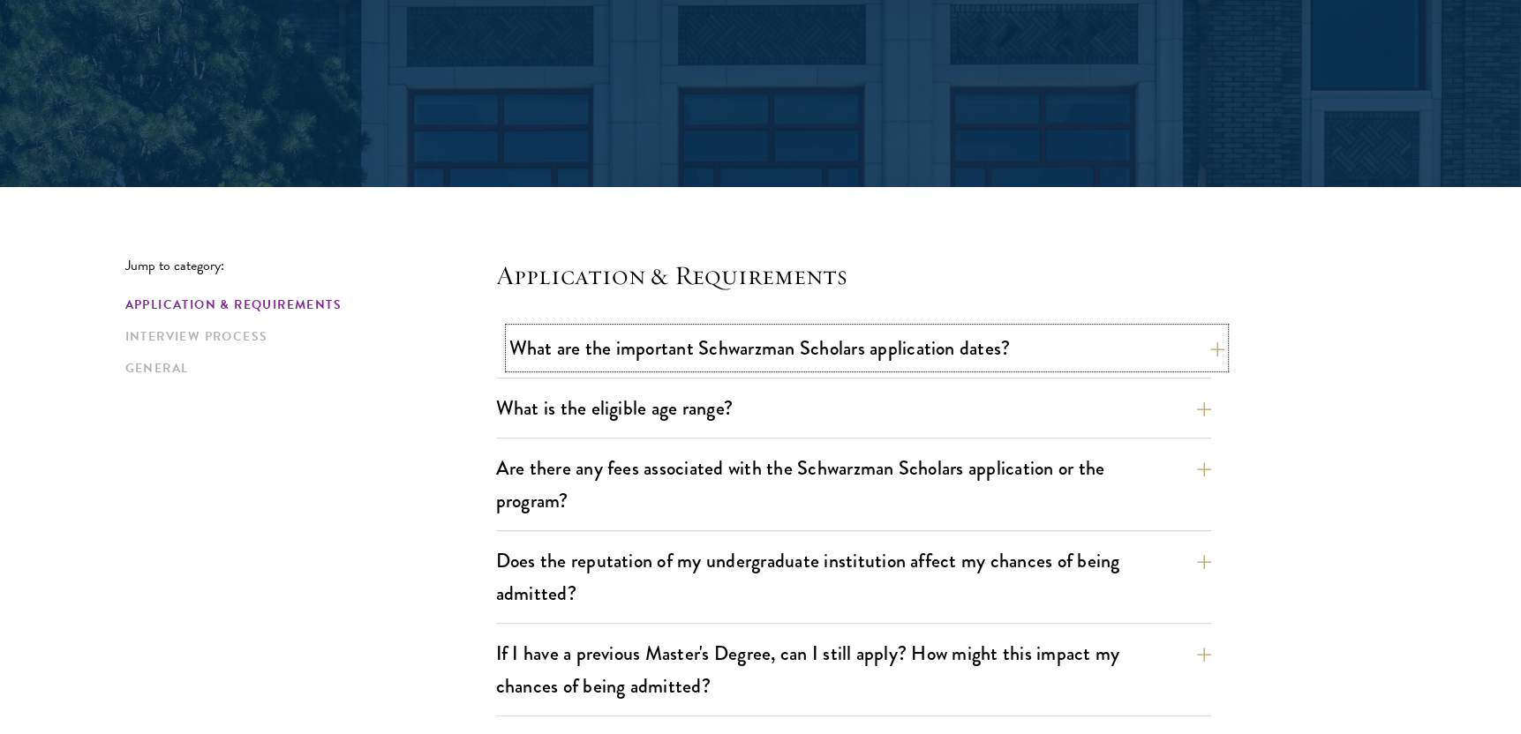
click at [811, 341] on button "What are the important Schwarzman Scholars application dates?" at bounding box center [866, 348] width 715 height 40
click at [1201, 403] on button "What is the eligible age range?" at bounding box center [866, 408] width 715 height 40
click at [1214, 403] on button "What is the eligible age range?" at bounding box center [866, 408] width 715 height 40
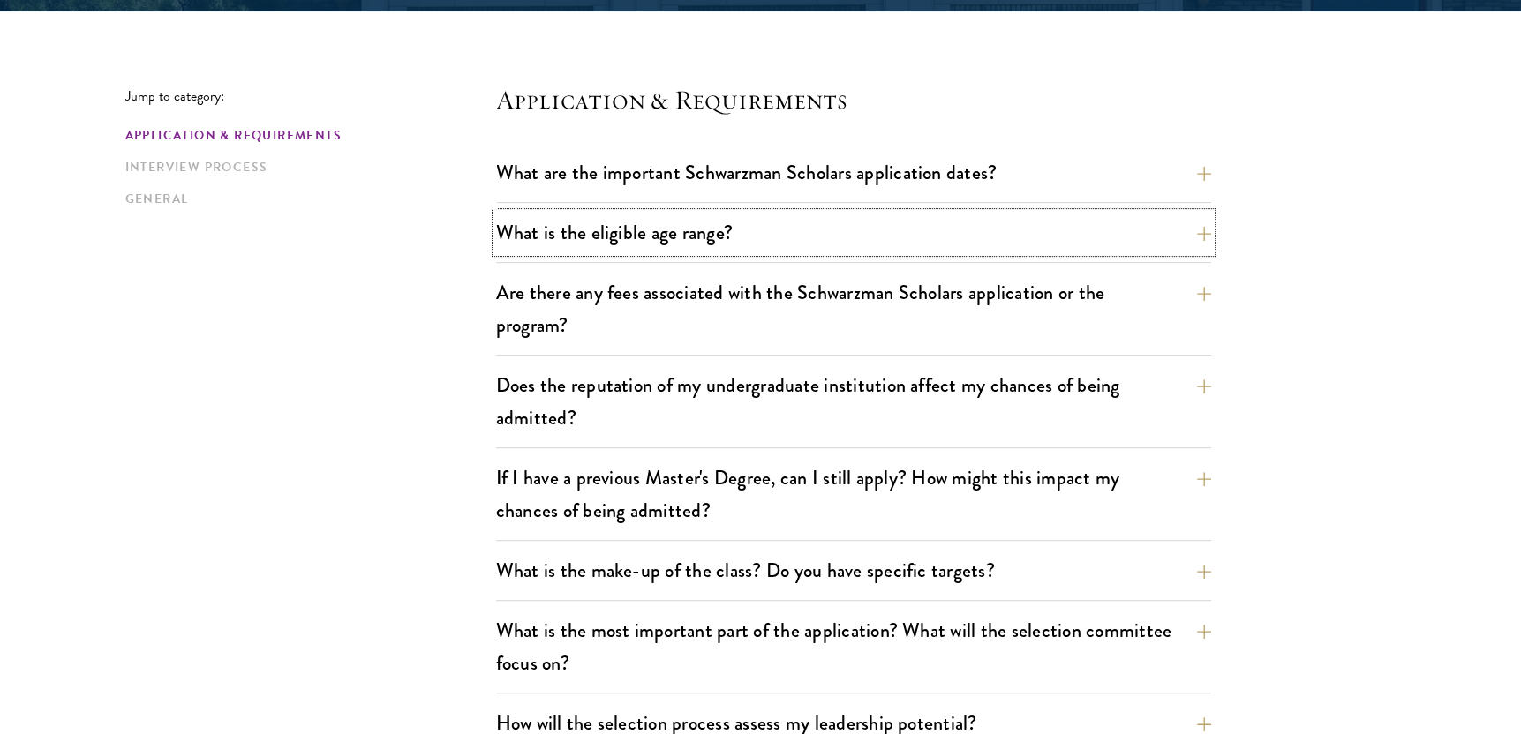
scroll to position [441, 0]
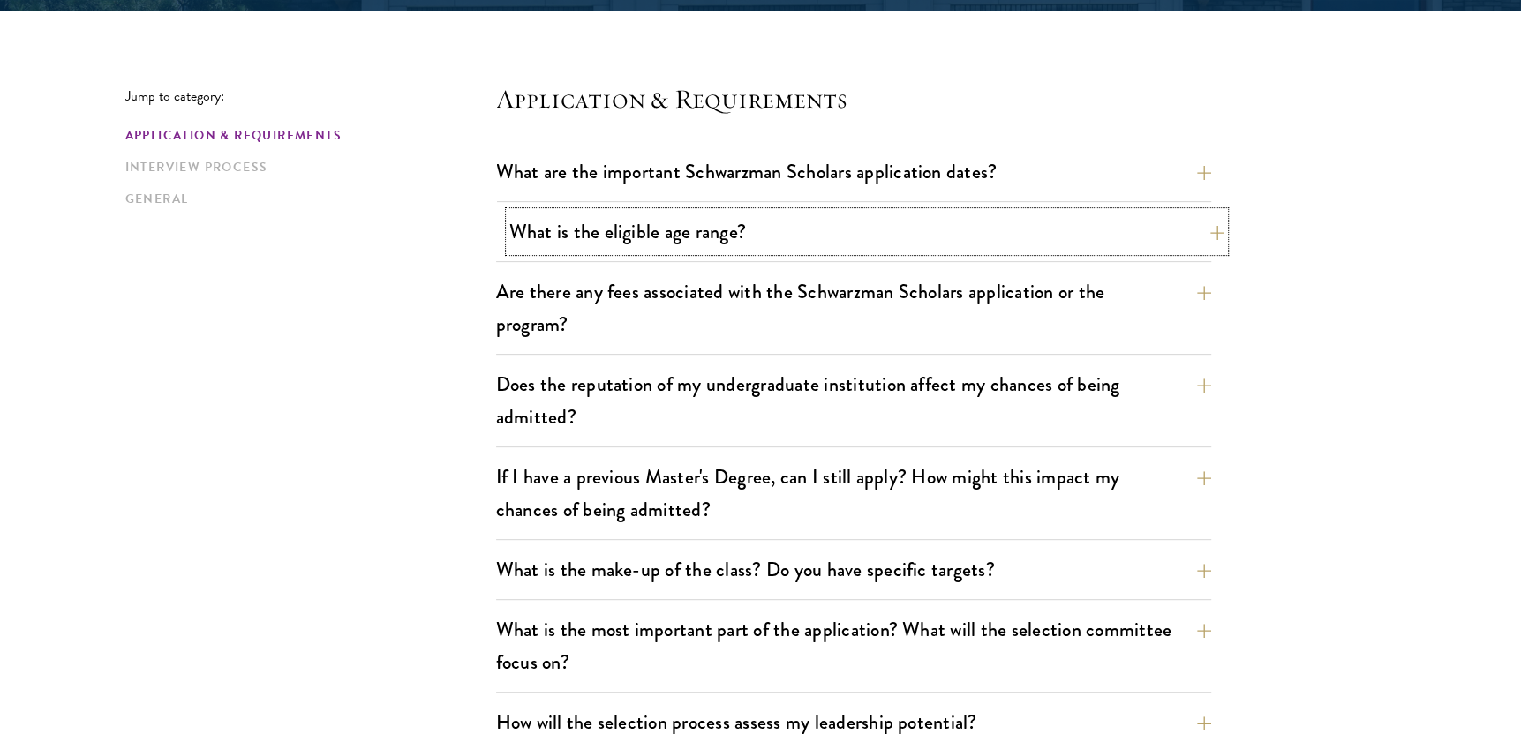
click at [591, 230] on button "What is the eligible age range?" at bounding box center [866, 232] width 715 height 40
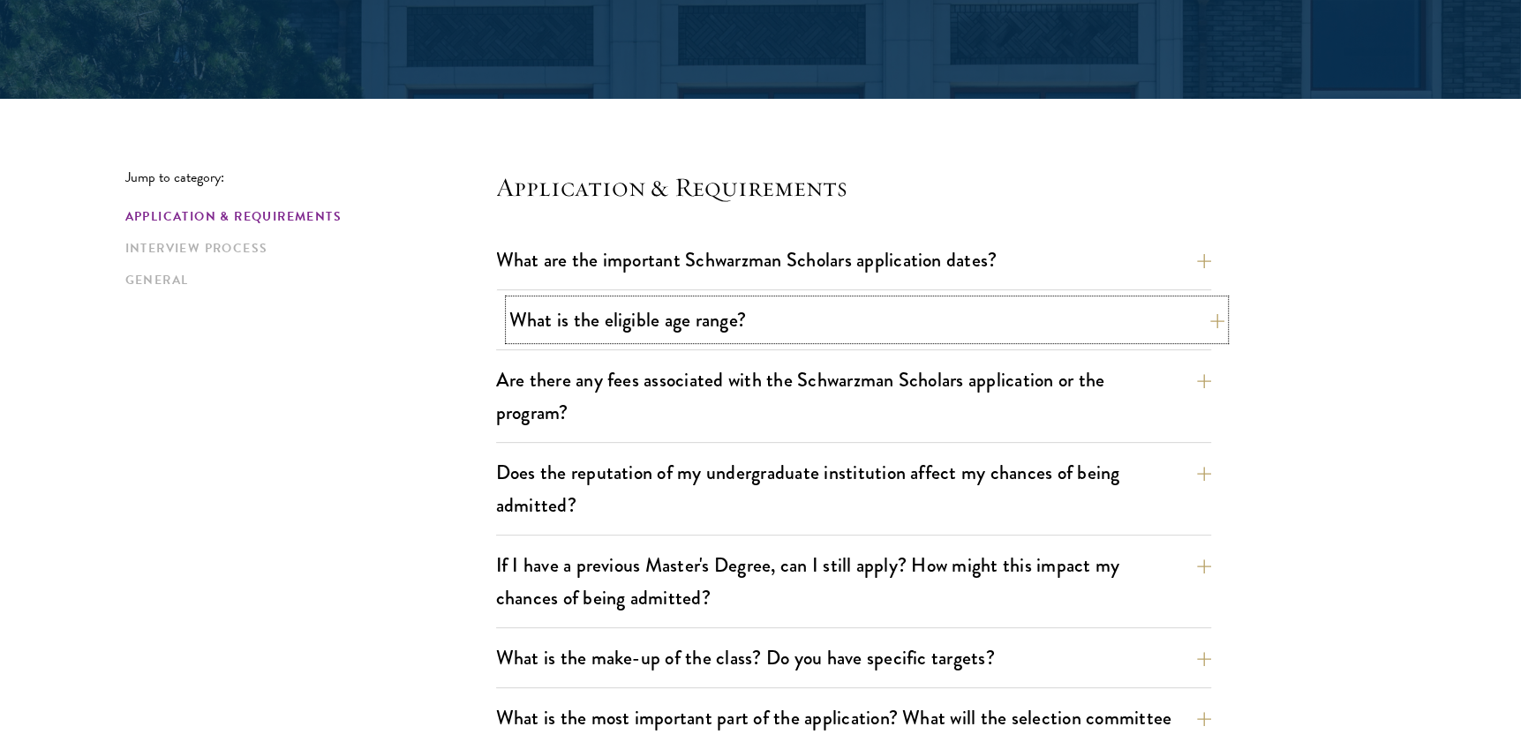
click at [704, 333] on button "What is the eligible age range?" at bounding box center [866, 320] width 715 height 40
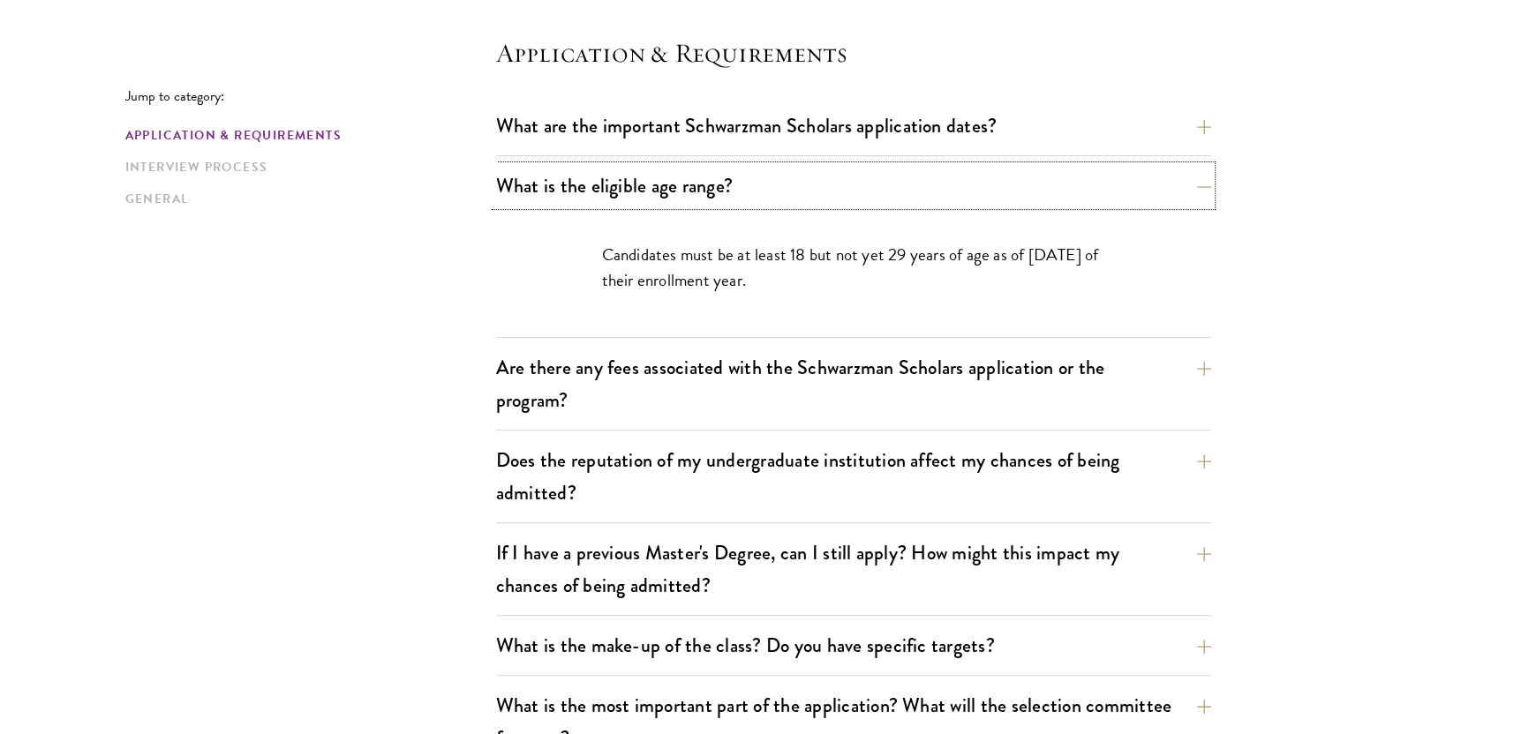
scroll to position [529, 0]
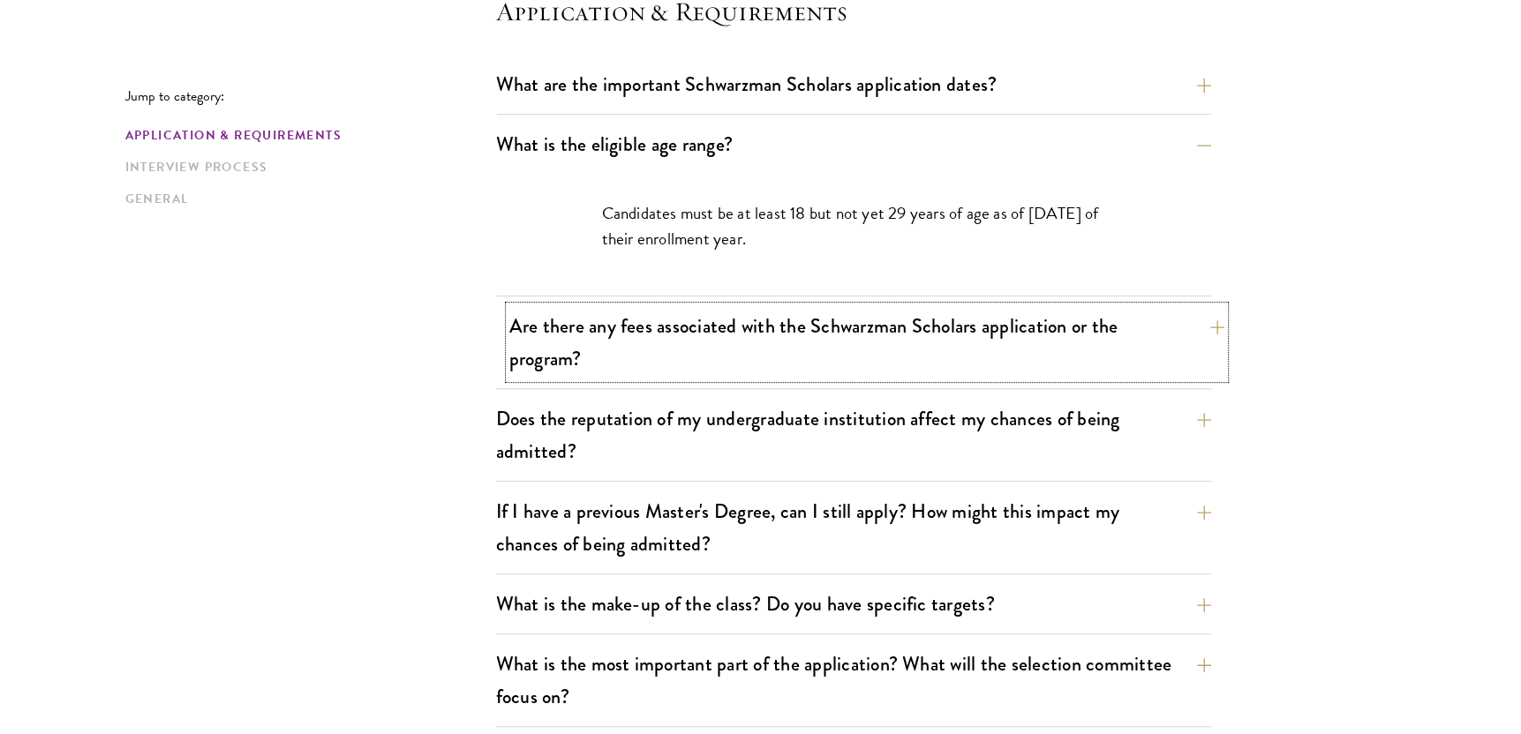
click at [996, 375] on button "Are there any fees associated with the Schwarzman Scholars application or the p…" at bounding box center [866, 342] width 715 height 72
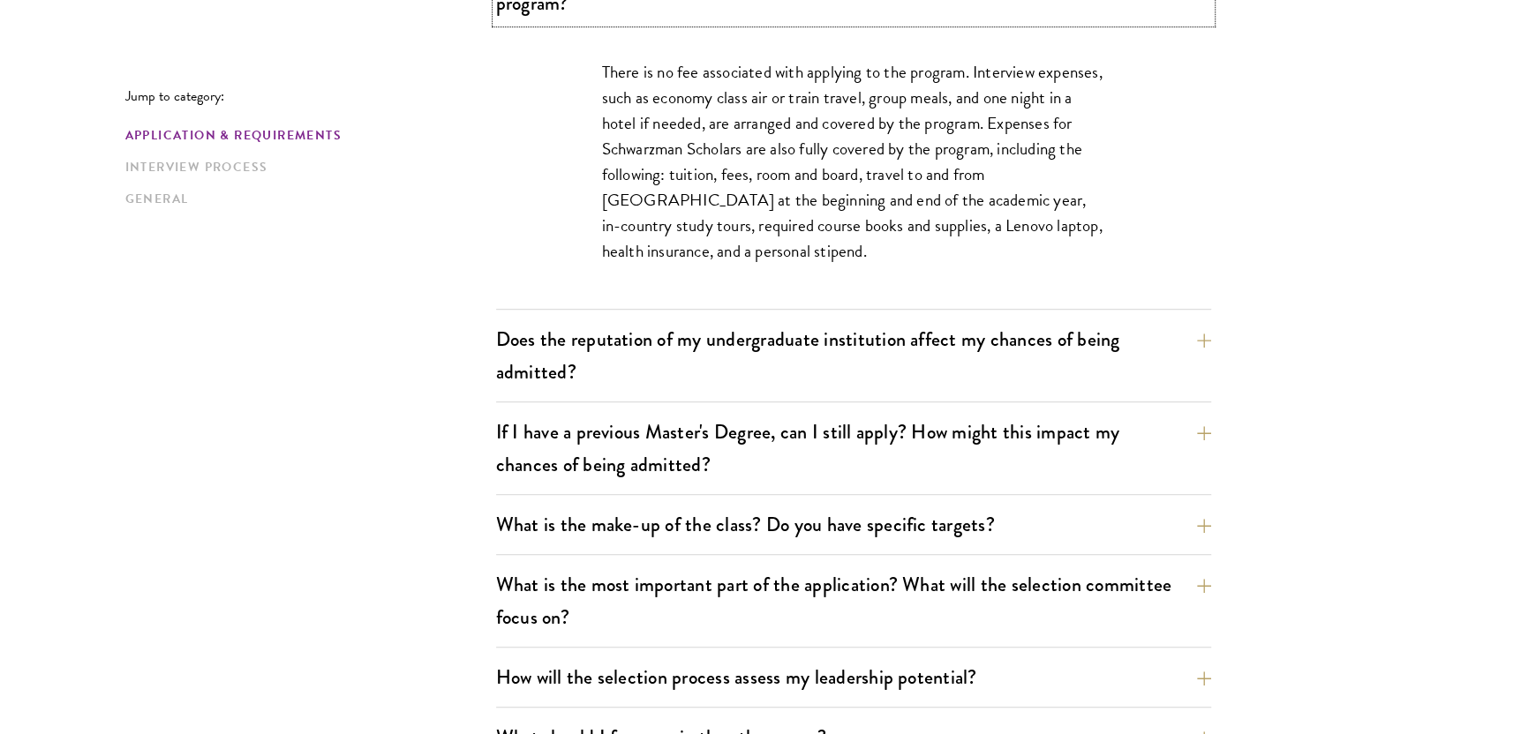
scroll to position [794, 0]
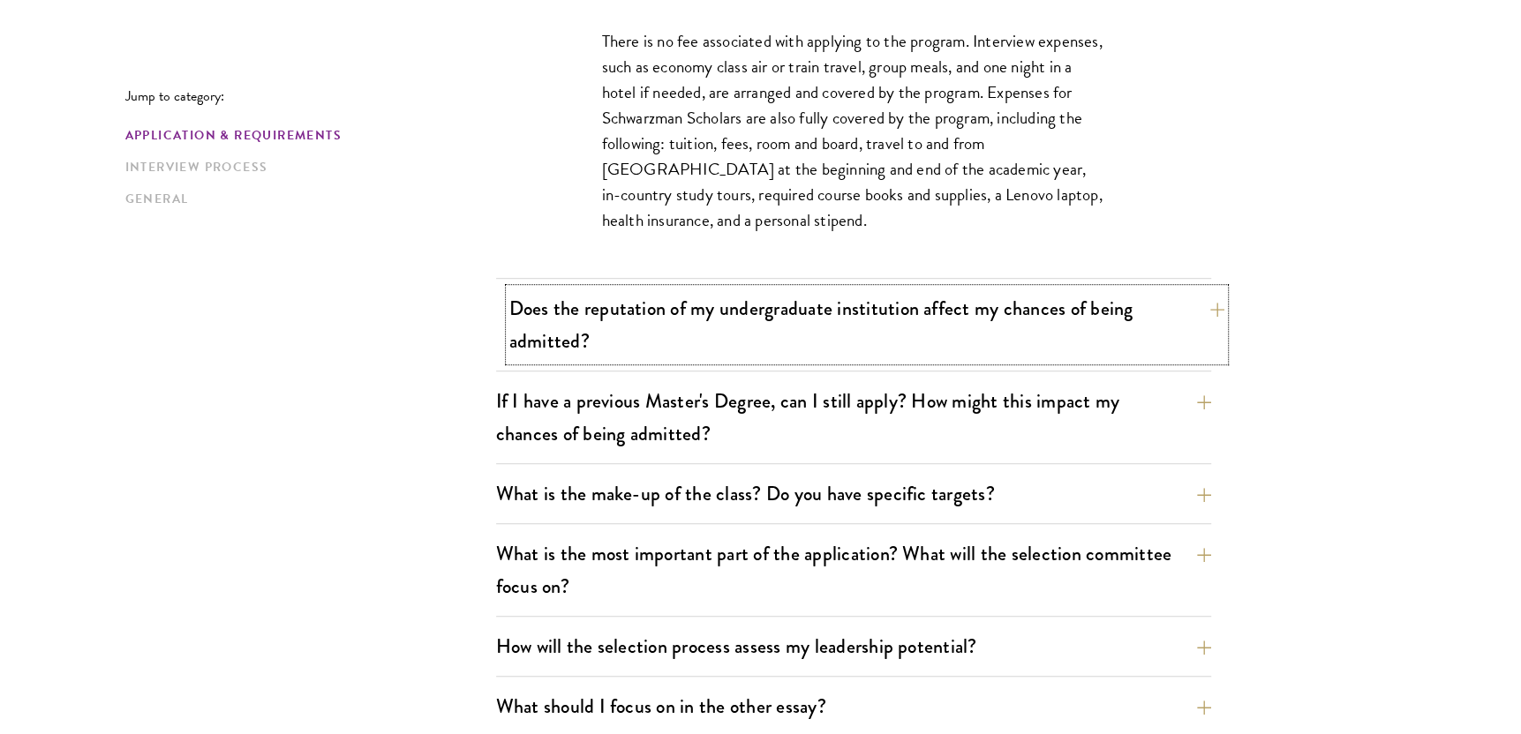
click at [1178, 349] on button "Does the reputation of my undergraduate institution affect my chances of being …" at bounding box center [866, 325] width 715 height 72
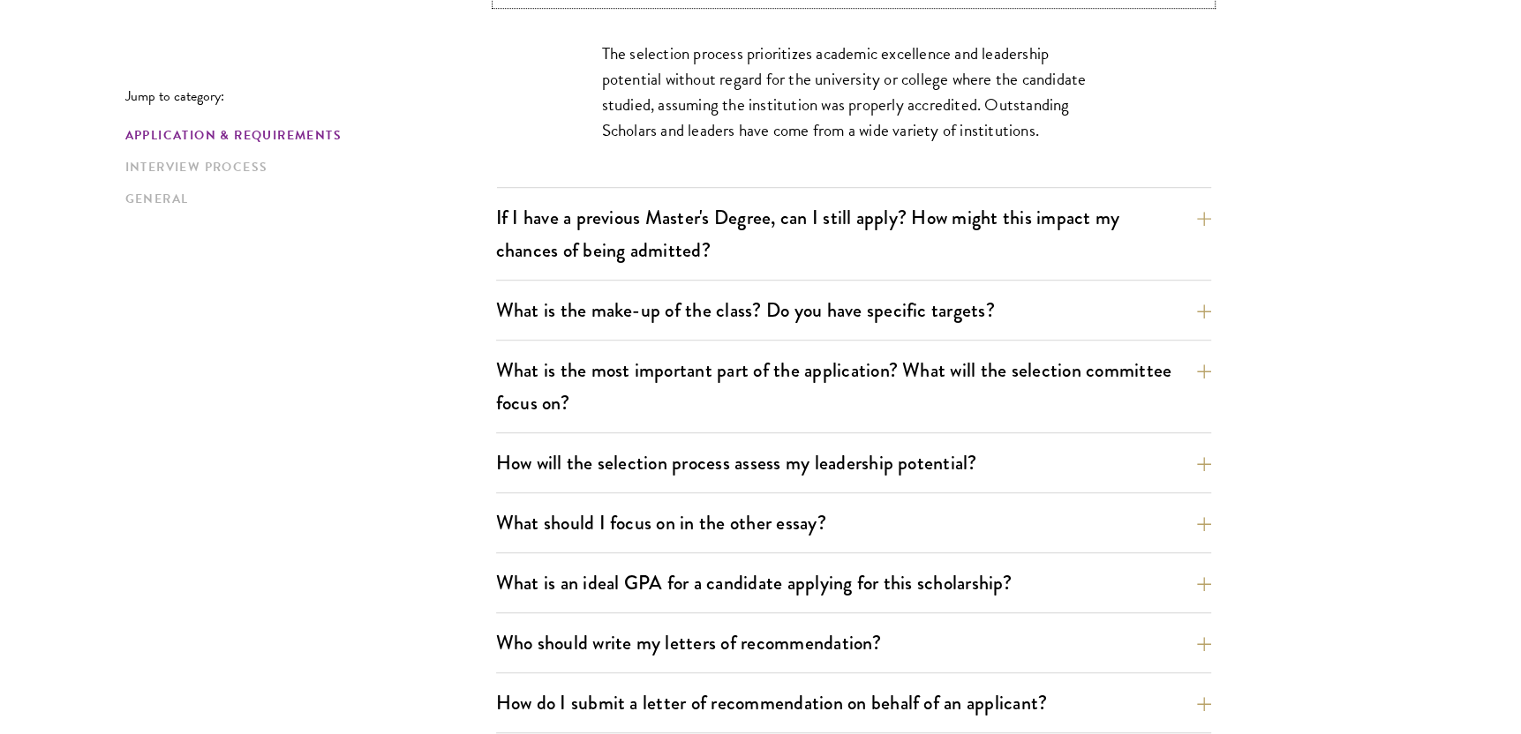
scroll to position [970, 0]
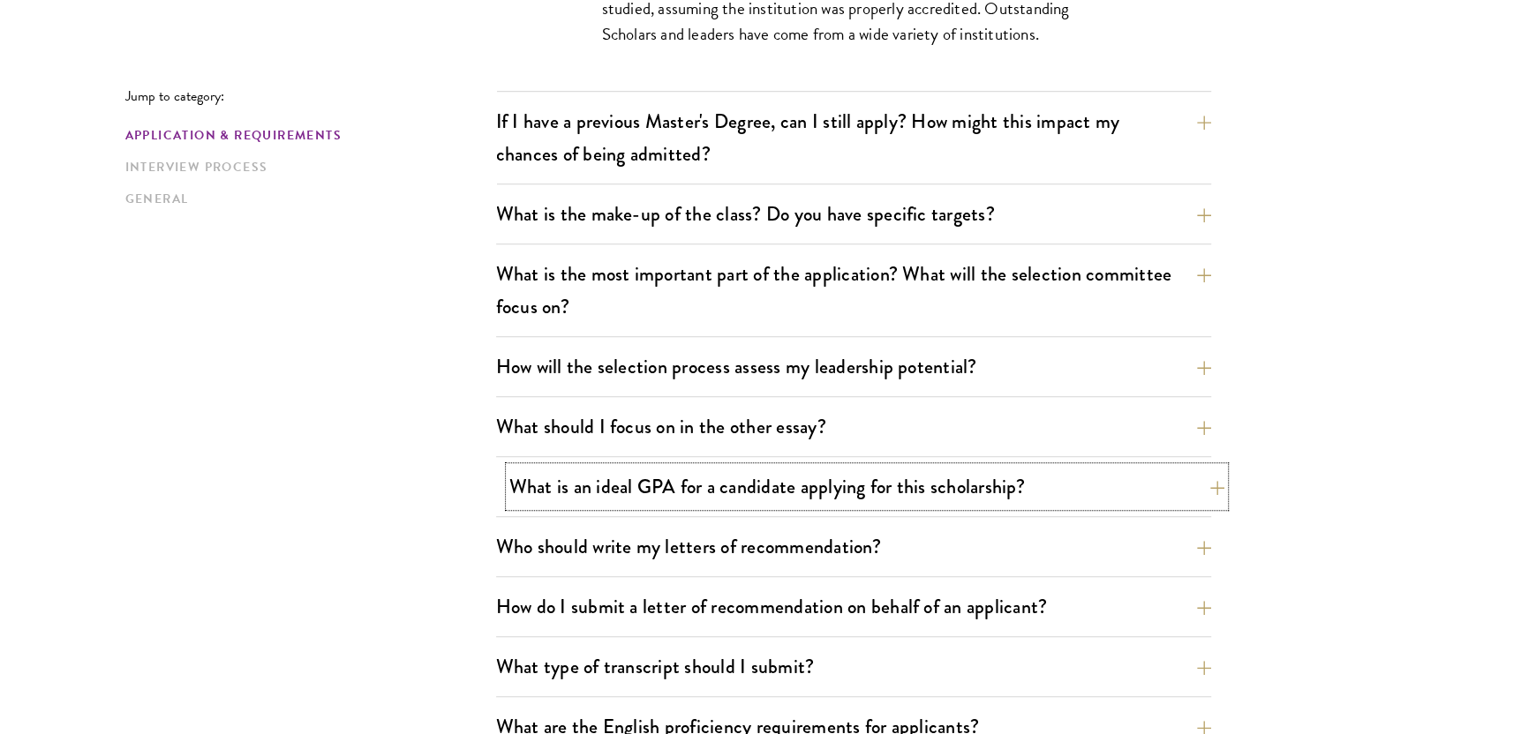
click at [942, 496] on button "What is an ideal GPA for a candidate applying for this scholarship?" at bounding box center [866, 487] width 715 height 40
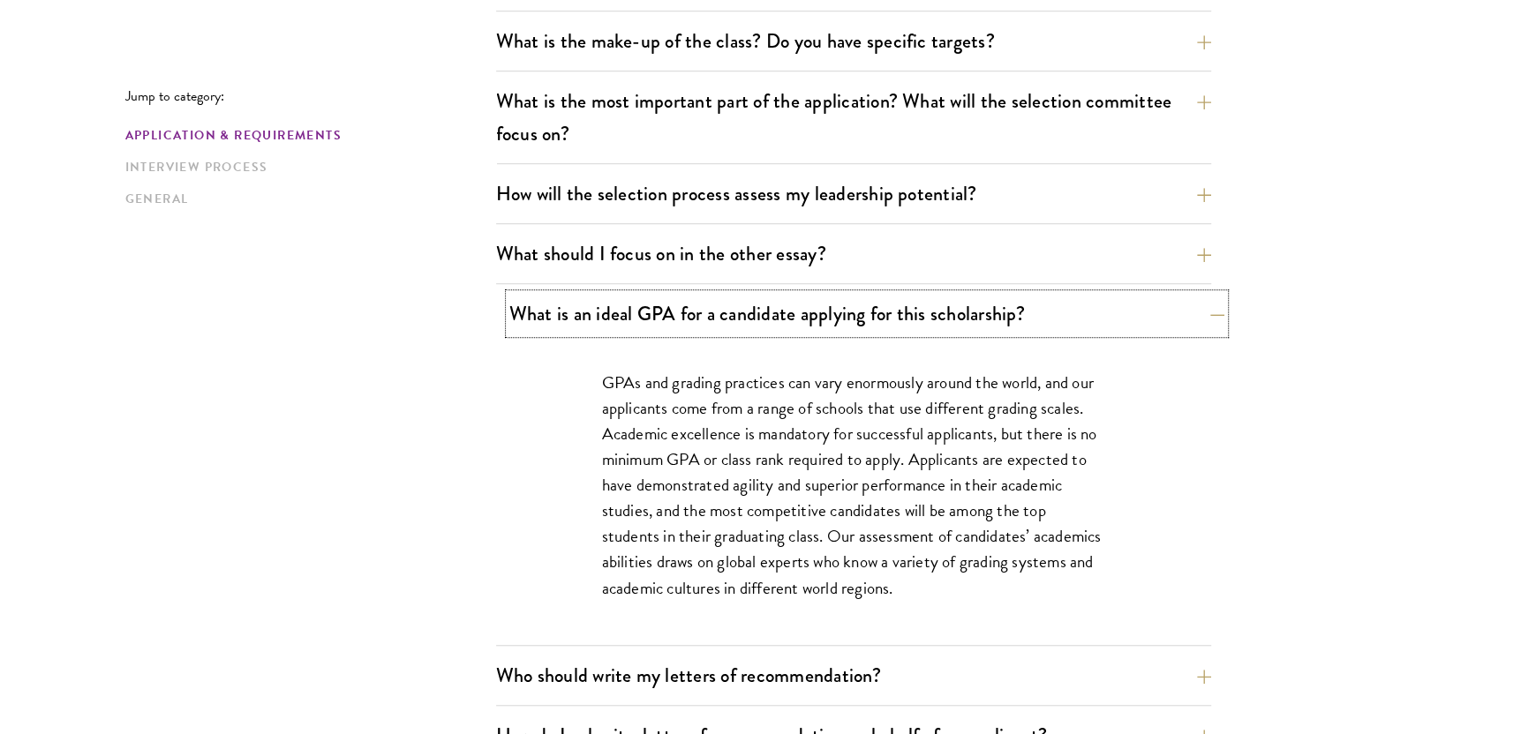
click at [1042, 313] on button "What is an ideal GPA for a candidate applying for this scholarship?" at bounding box center [866, 314] width 715 height 40
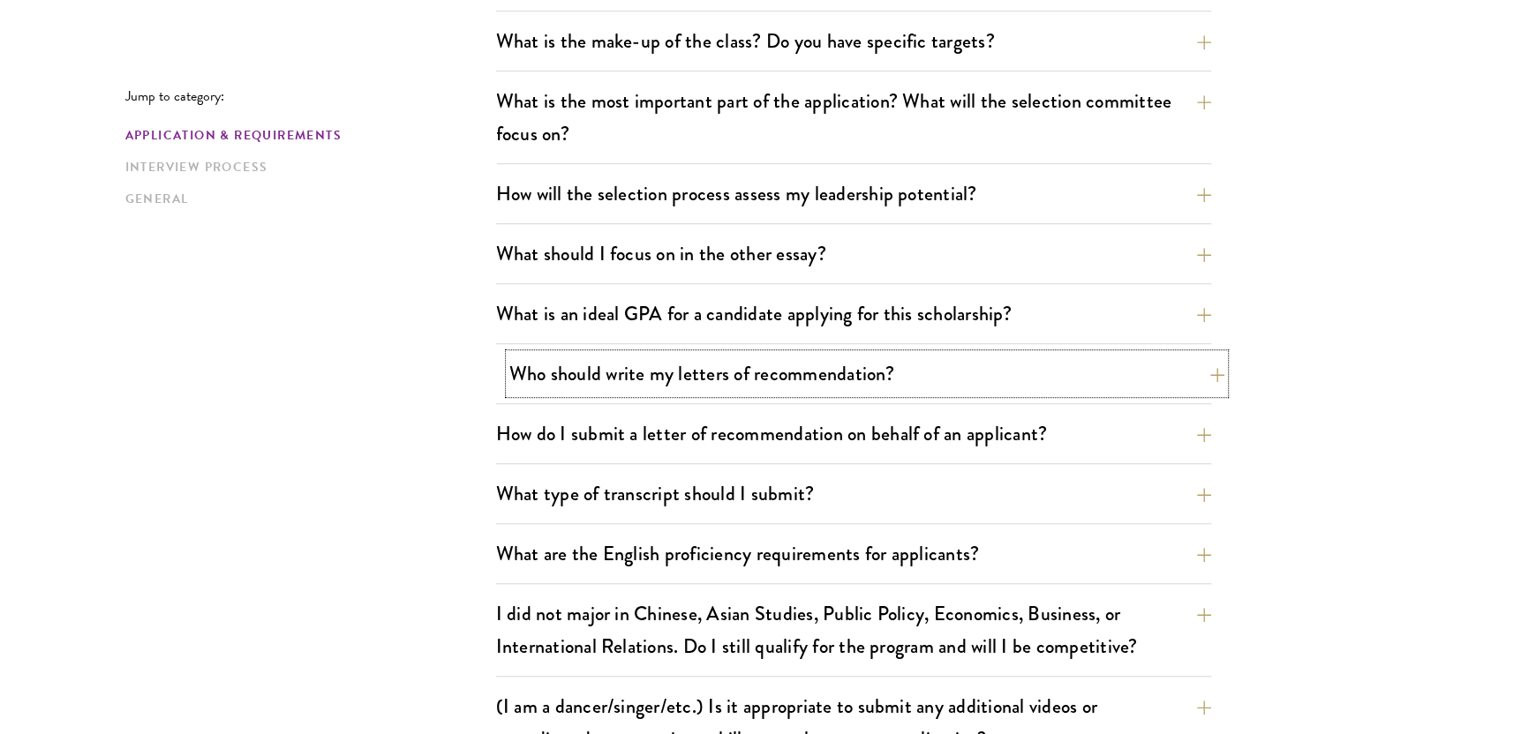
click at [1033, 361] on button "Who should write my letters of recommendation?" at bounding box center [866, 374] width 715 height 40
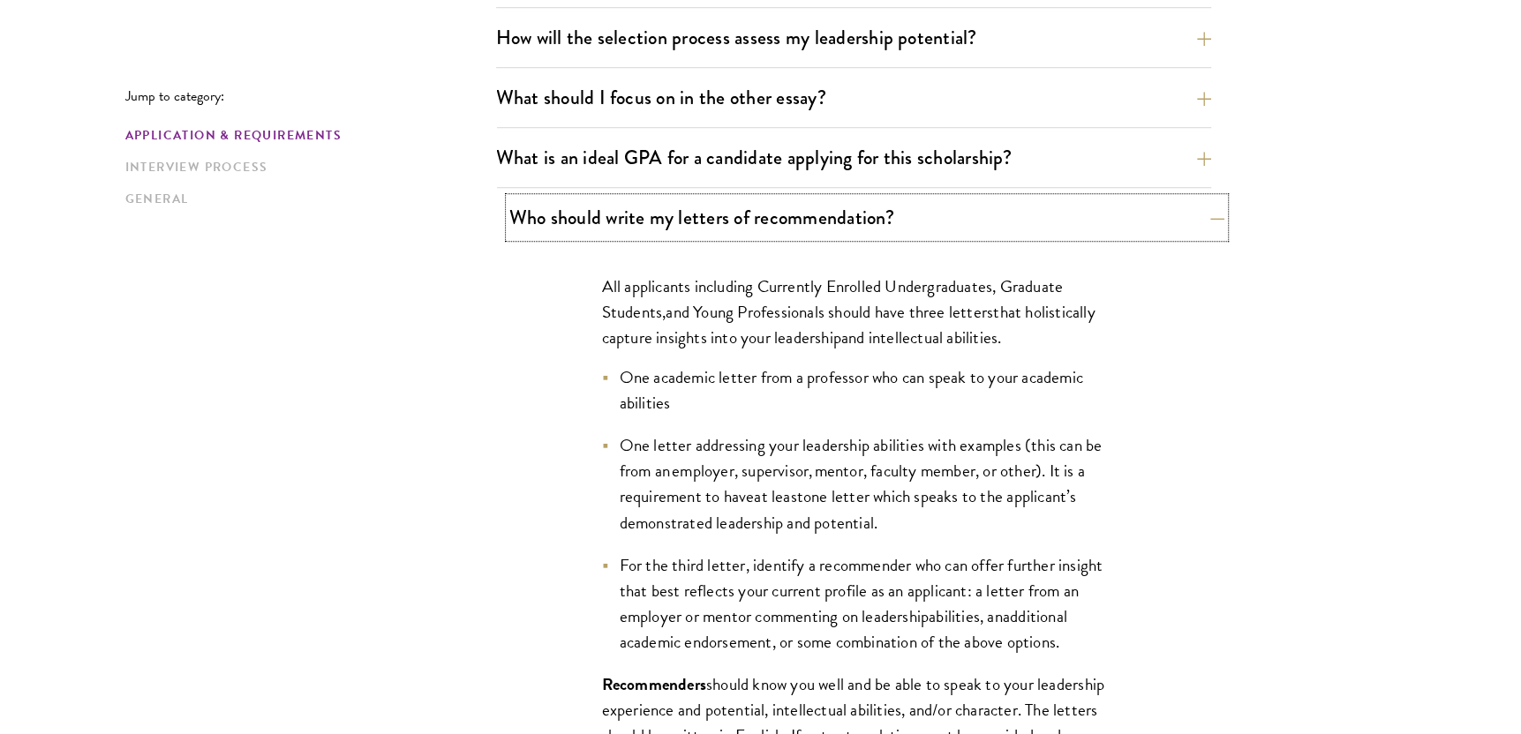
scroll to position [1147, 0]
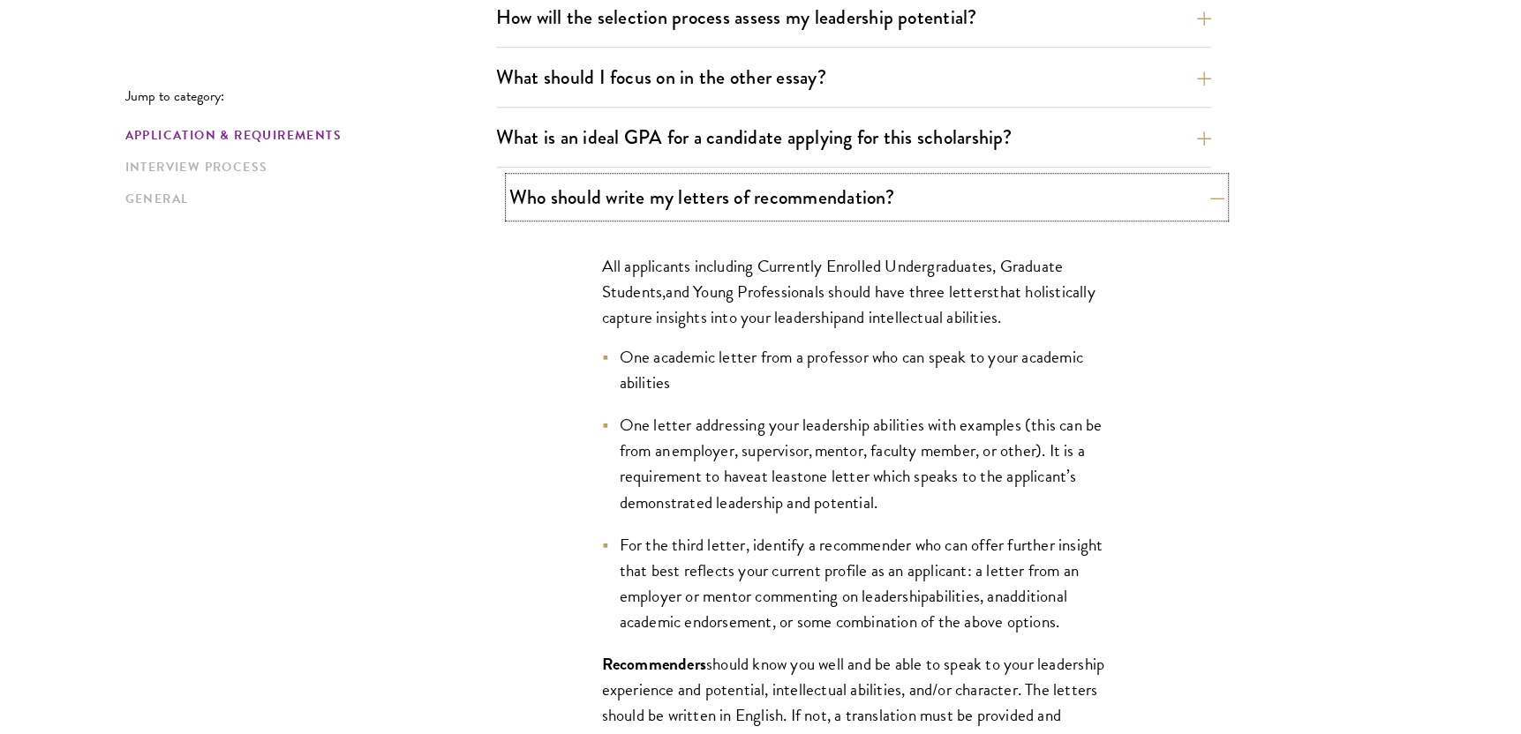
click at [1037, 199] on button "Who should write my letters of recommendation?" at bounding box center [866, 197] width 715 height 40
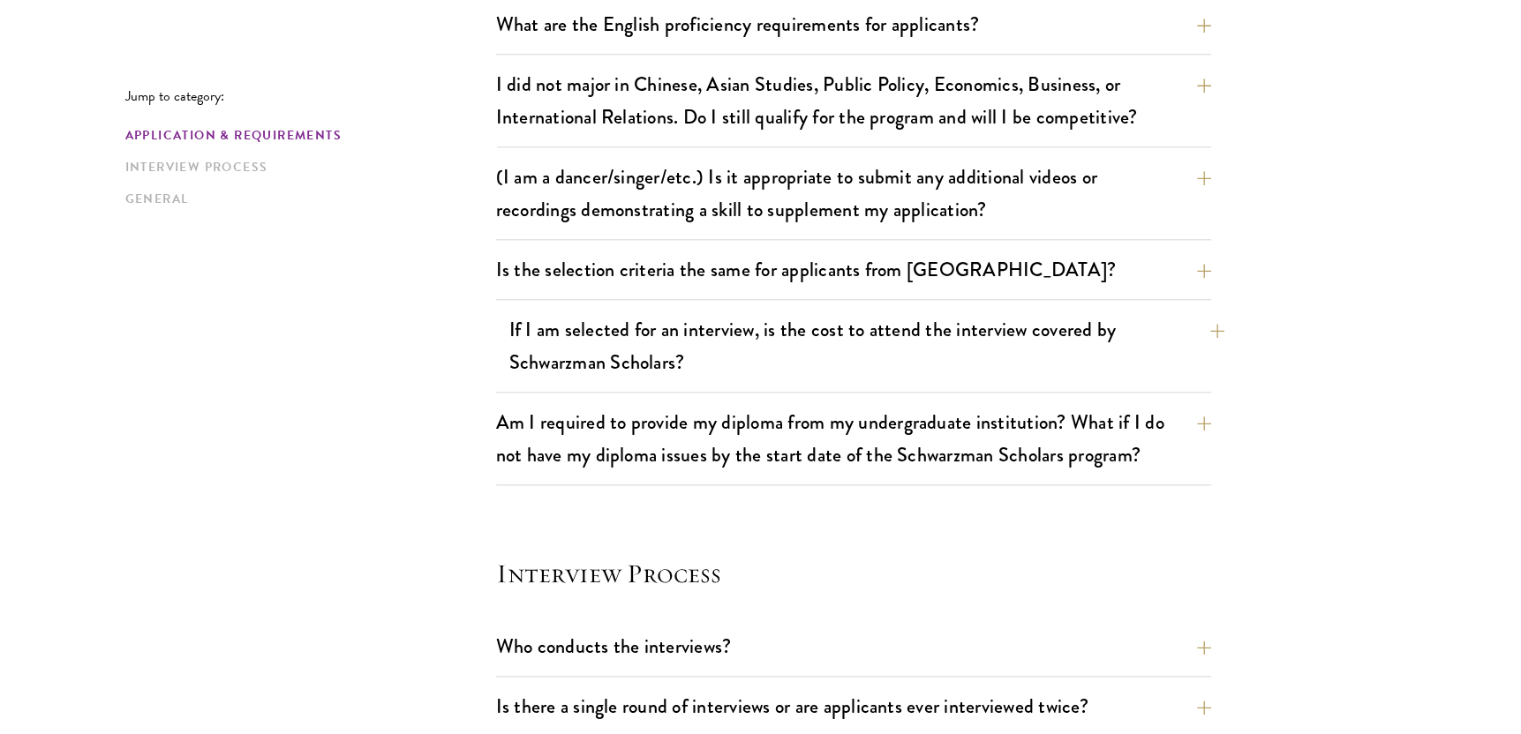
scroll to position [1588, 0]
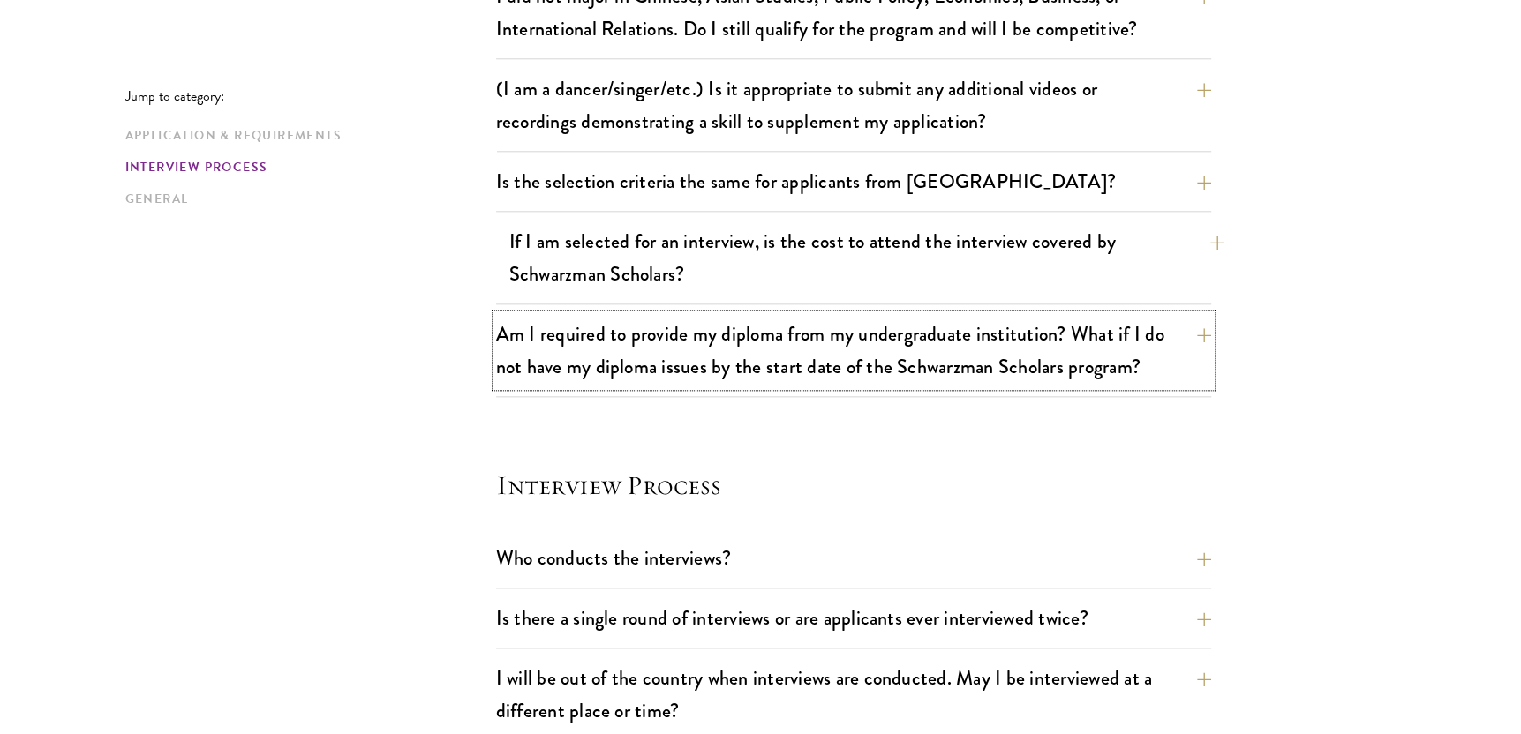
click at [960, 351] on button "Am I required to provide my diploma from my undergraduate institution? What if …" at bounding box center [853, 350] width 715 height 72
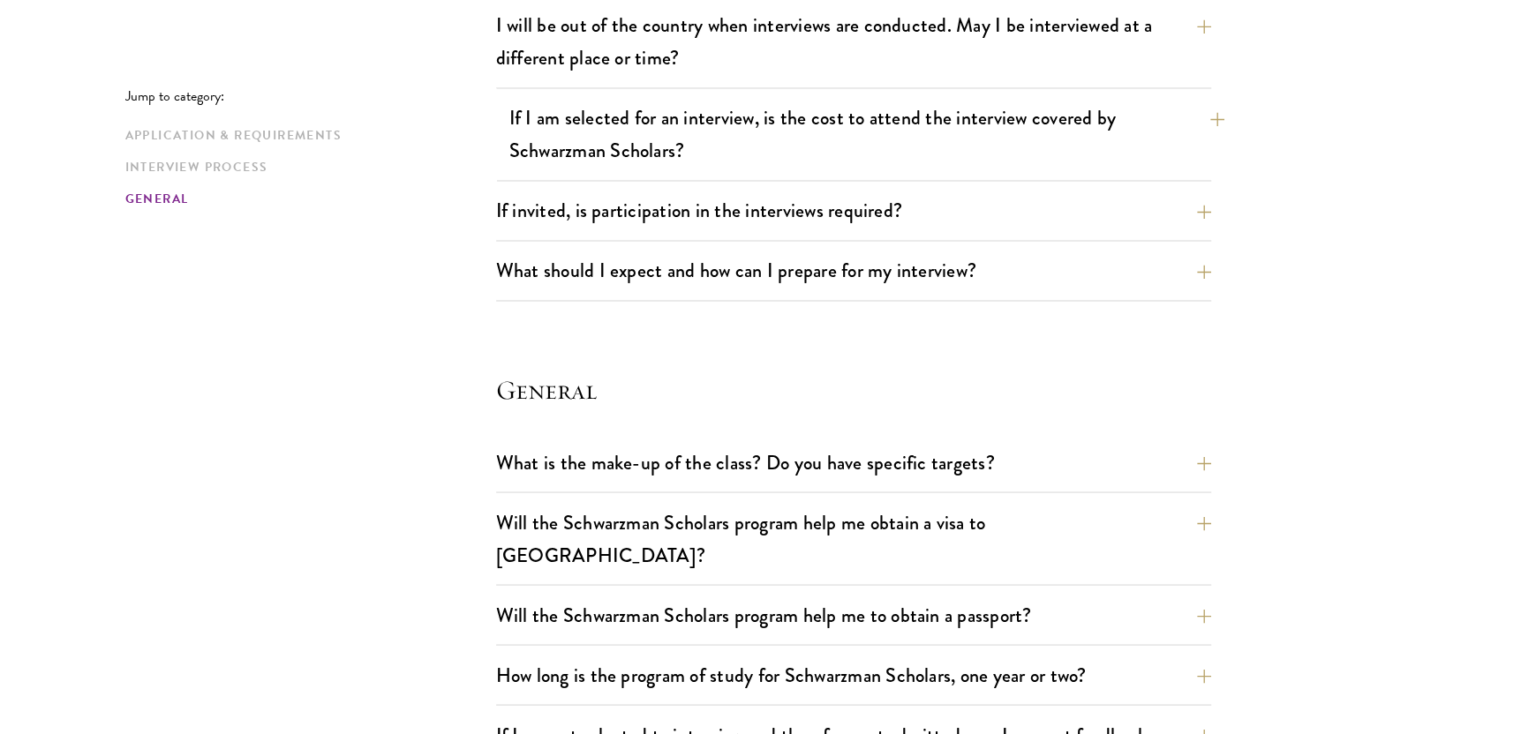
scroll to position [2471, 0]
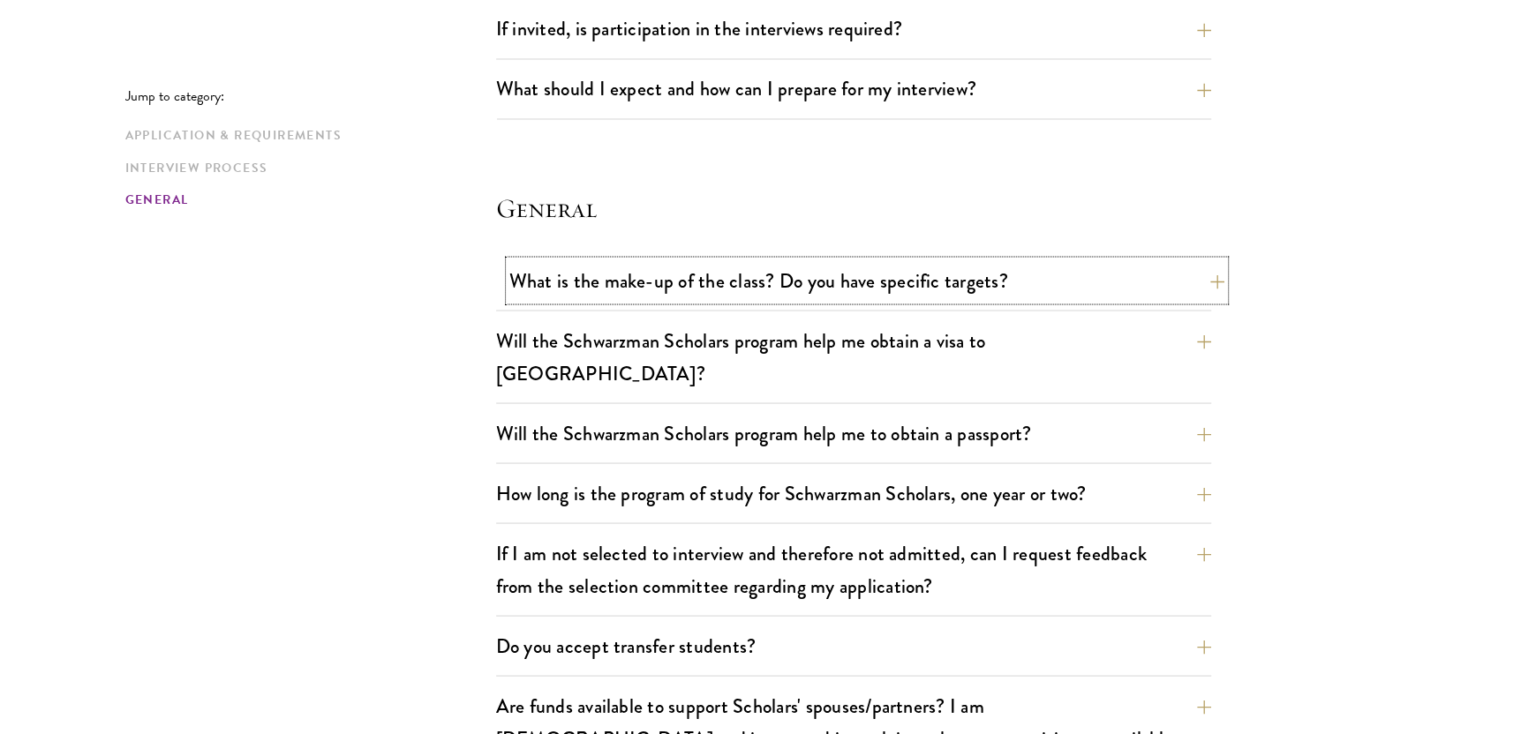
click at [884, 263] on button "What is the make-up of the class? Do you have specific targets?" at bounding box center [866, 280] width 715 height 40
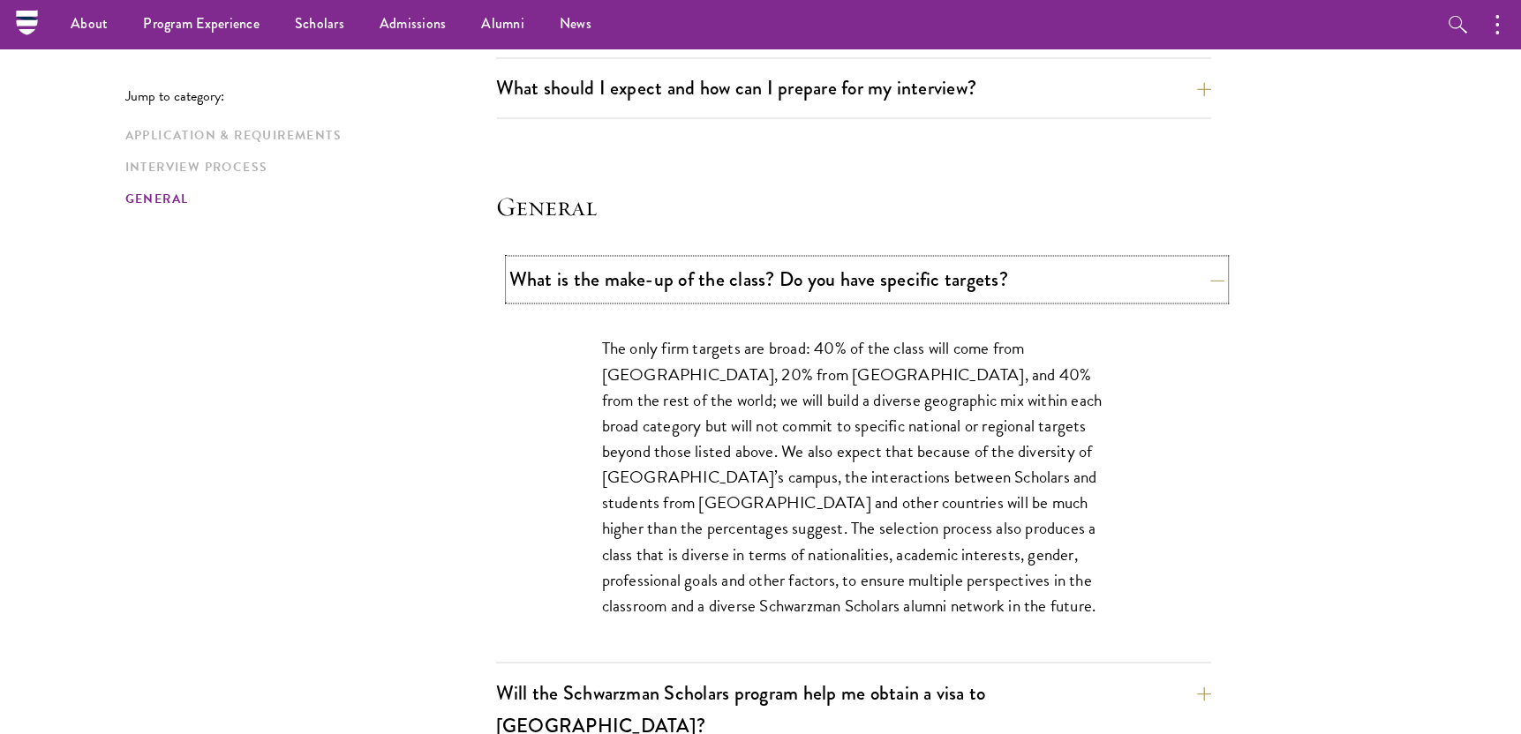
scroll to position [2423, 0]
click at [884, 263] on button "What is the make-up of the class? Do you have specific targets?" at bounding box center [866, 280] width 715 height 40
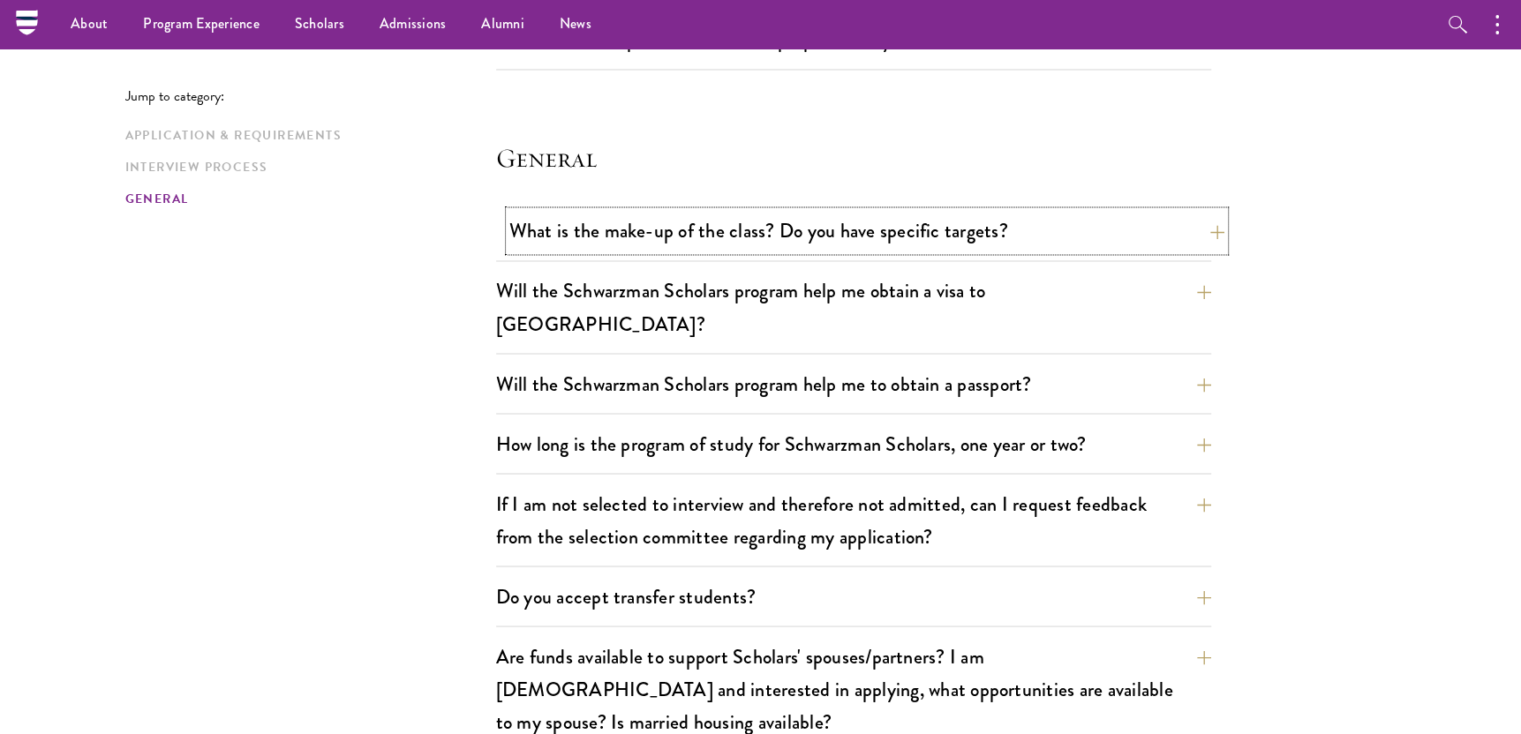
scroll to position [2511, 0]
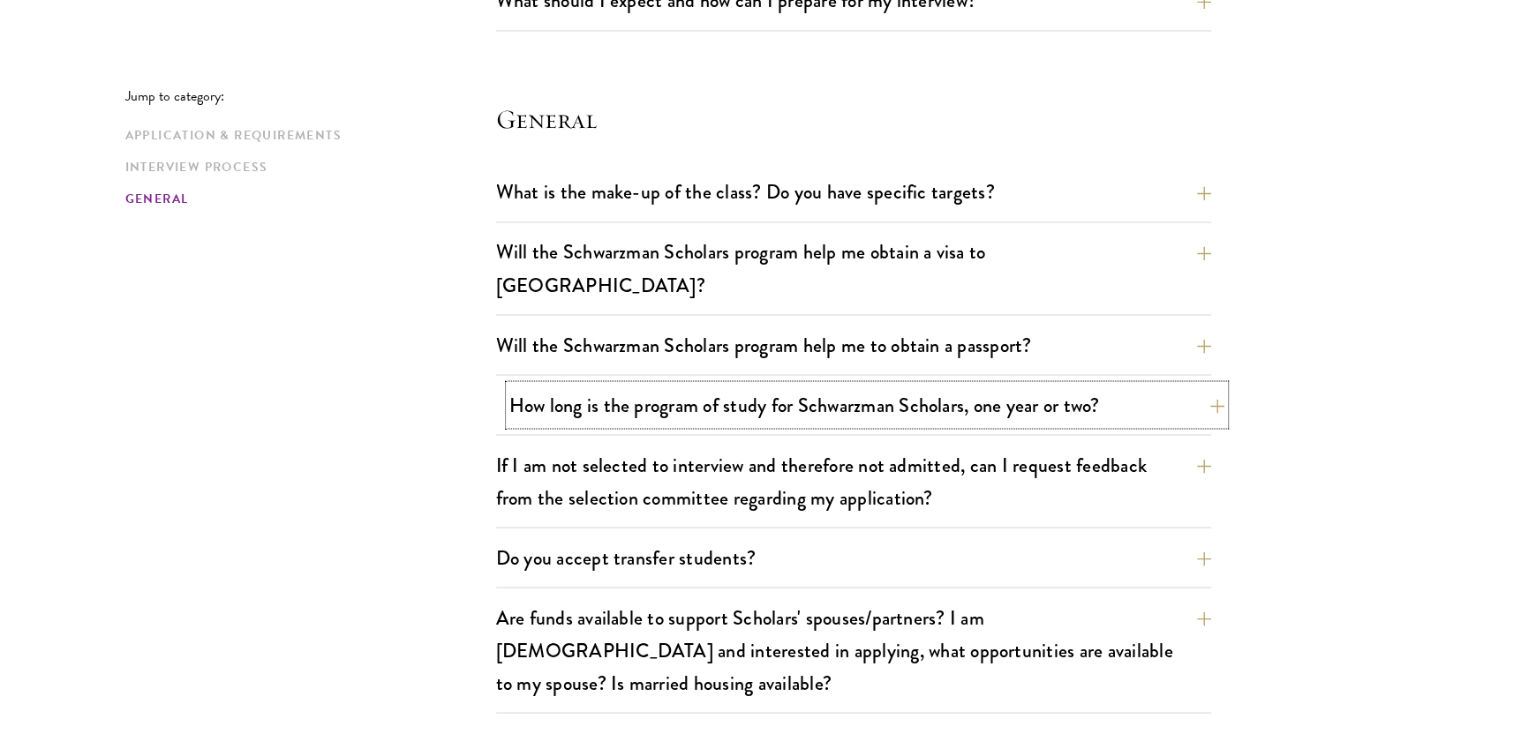
click at [791, 385] on button "How long is the program of study for Schwarzman Scholars, one year or two?" at bounding box center [866, 405] width 715 height 40
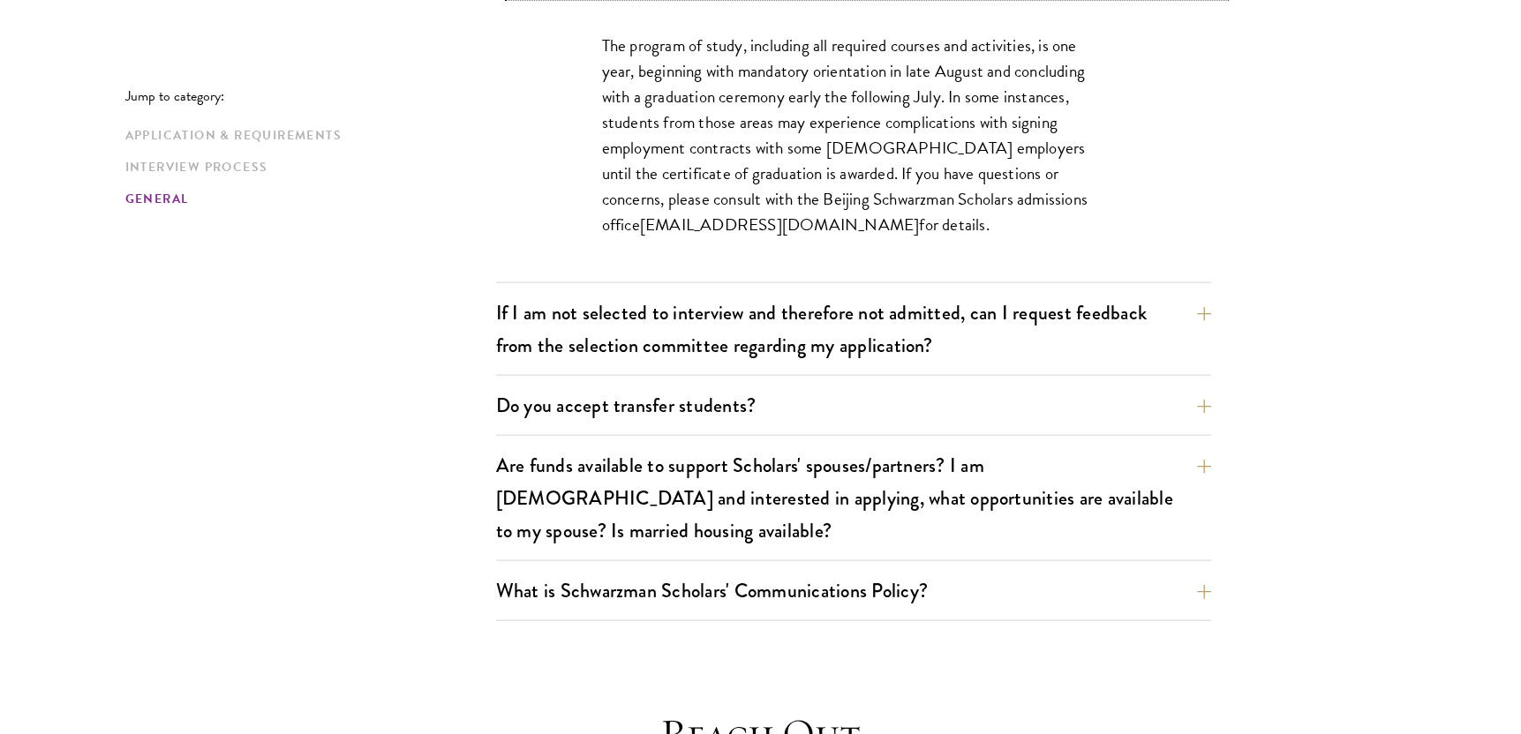
scroll to position [2942, 0]
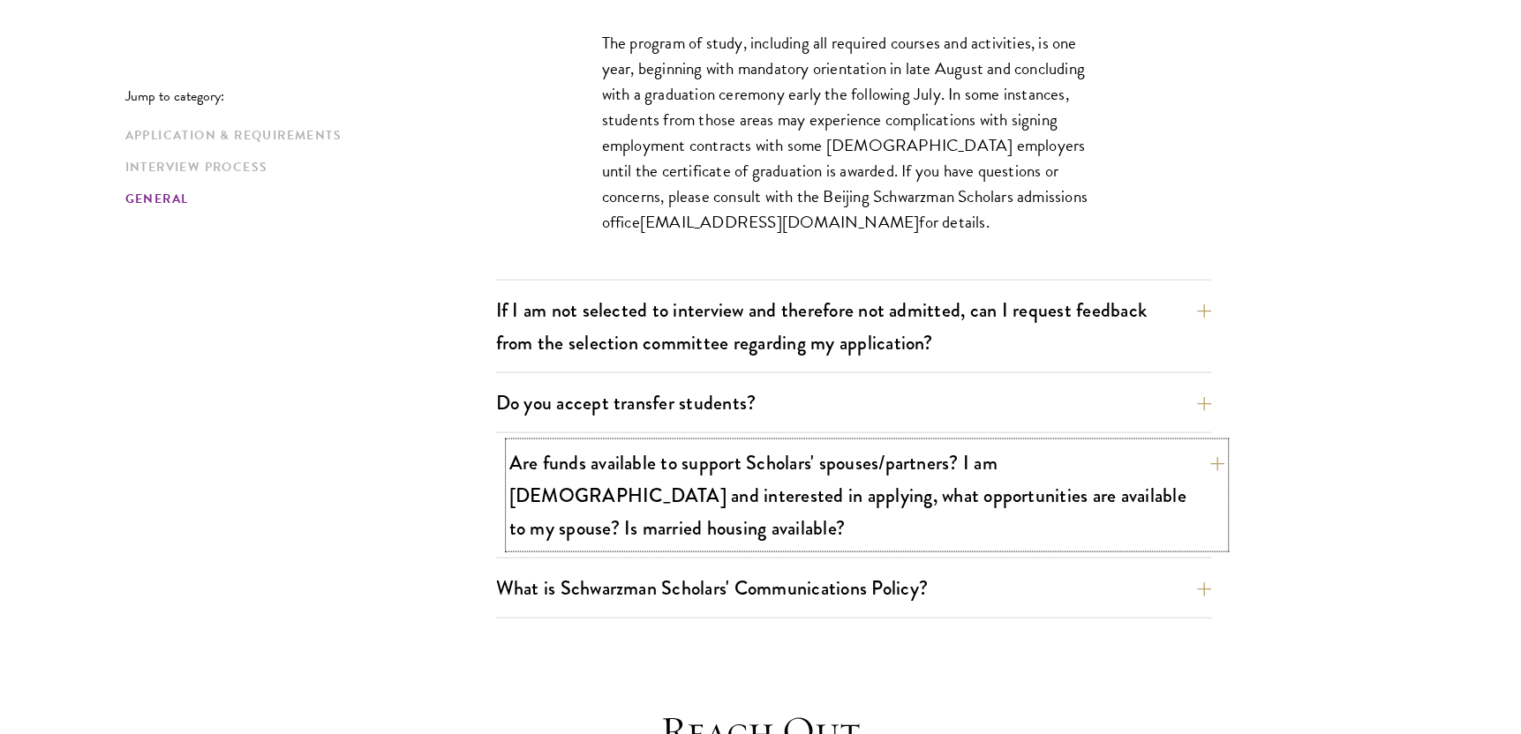
click at [796, 467] on button "Are funds available to support Scholars' spouses/partners? I am married and int…" at bounding box center [866, 495] width 715 height 105
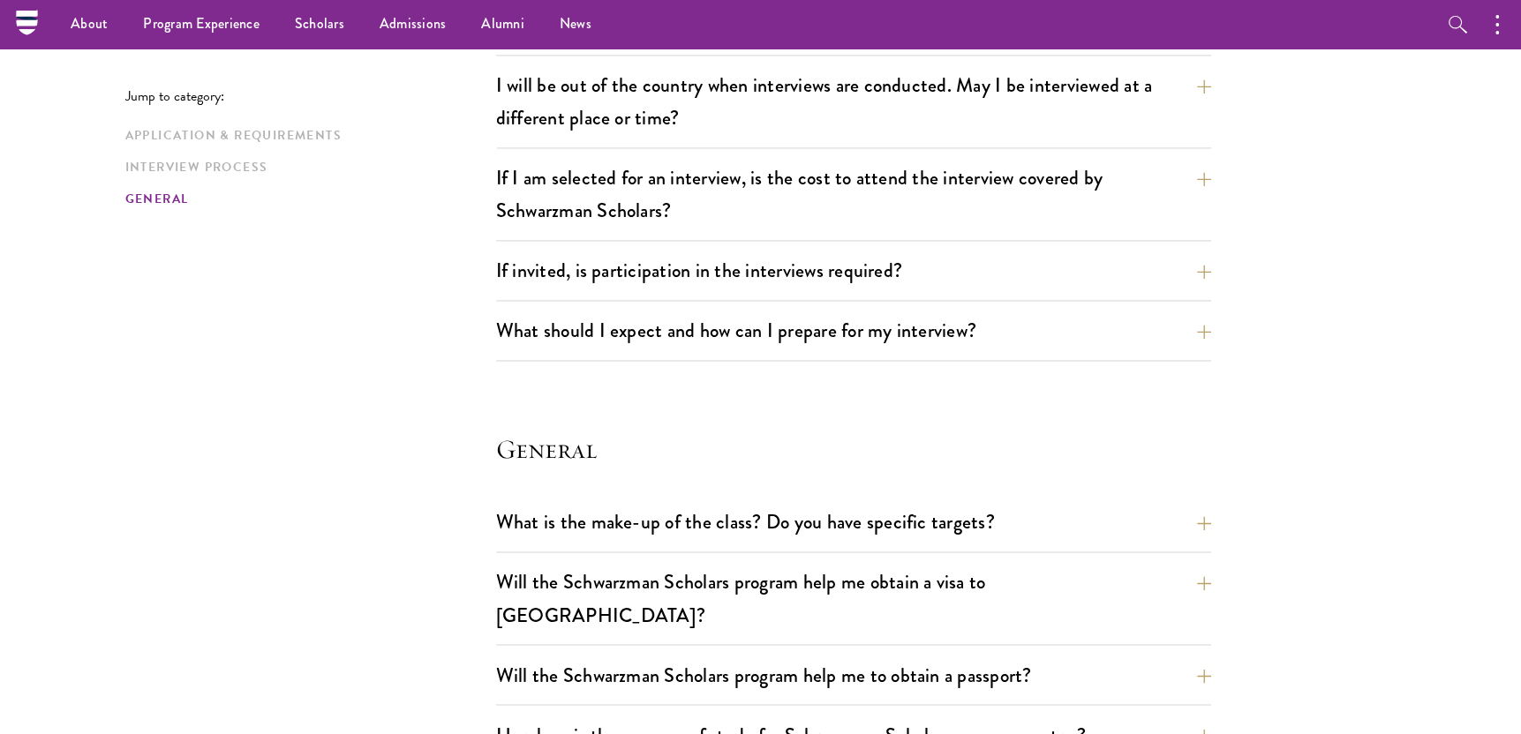
scroll to position [2180, 0]
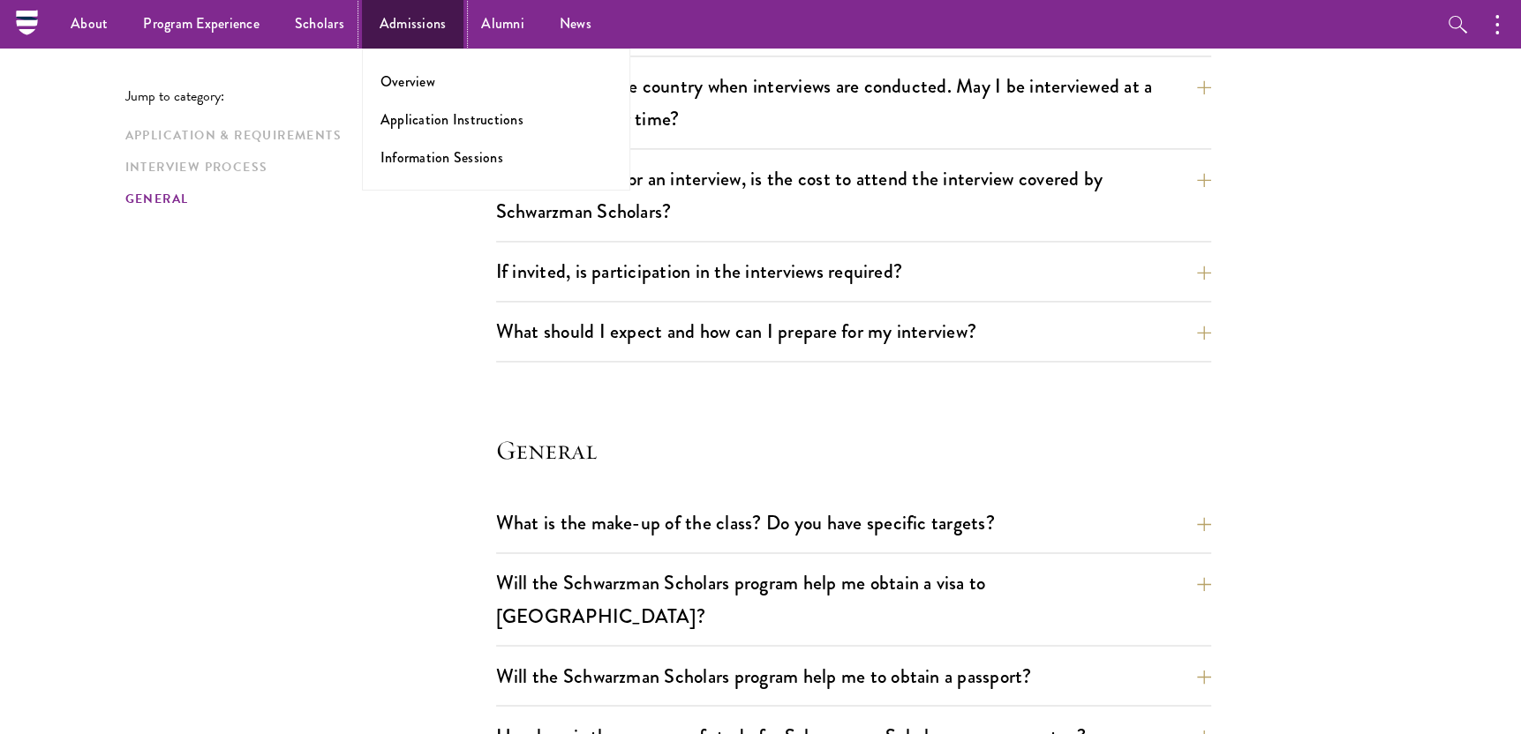
click at [404, 27] on link "Admissions" at bounding box center [413, 24] width 102 height 49
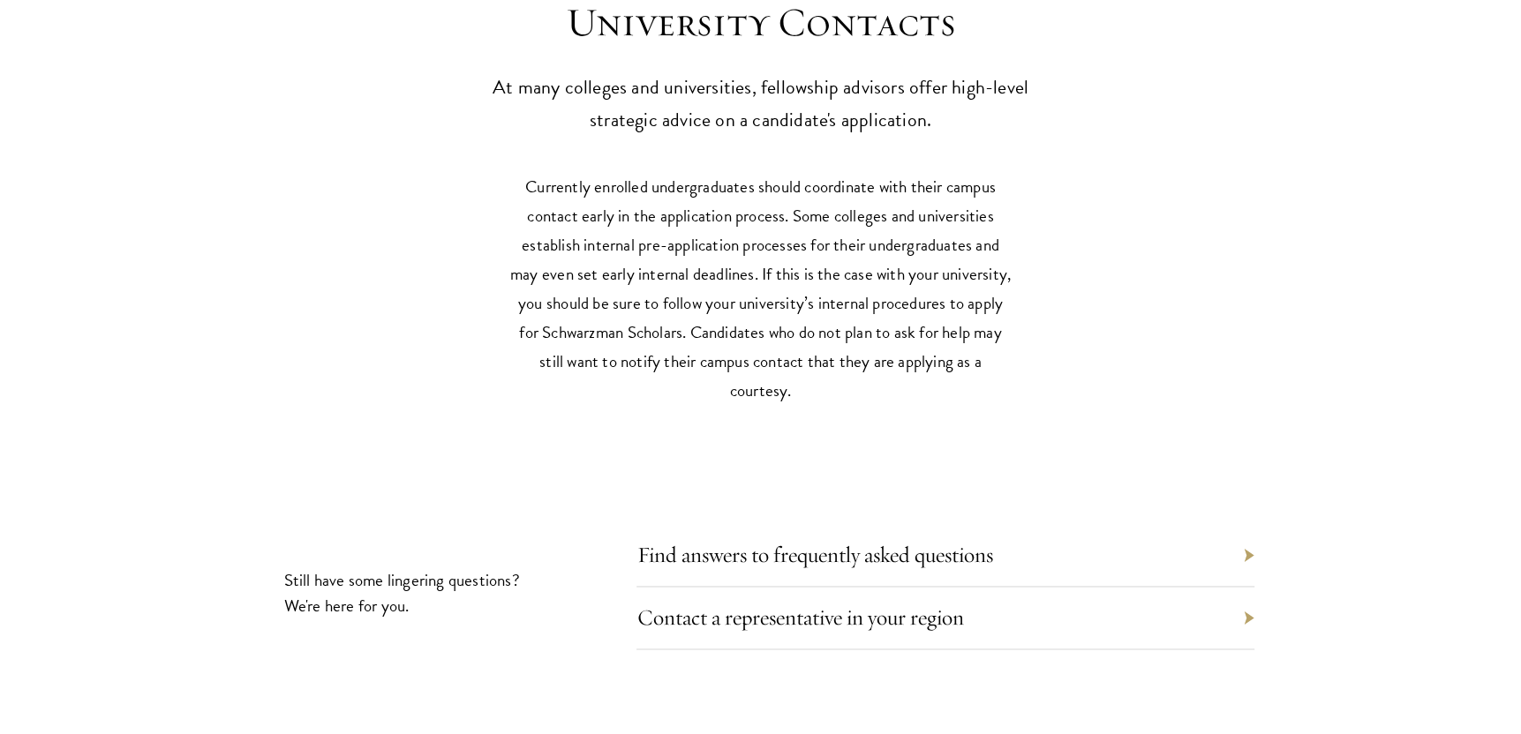
scroll to position [8119, 0]
